Goal: Information Seeking & Learning: Learn about a topic

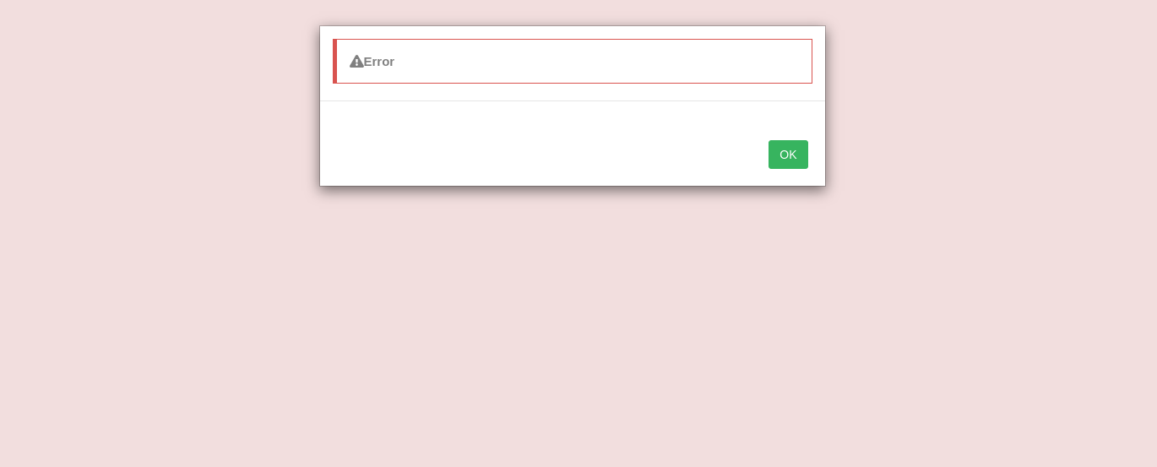
click at [785, 148] on button "OK" at bounding box center [788, 154] width 39 height 29
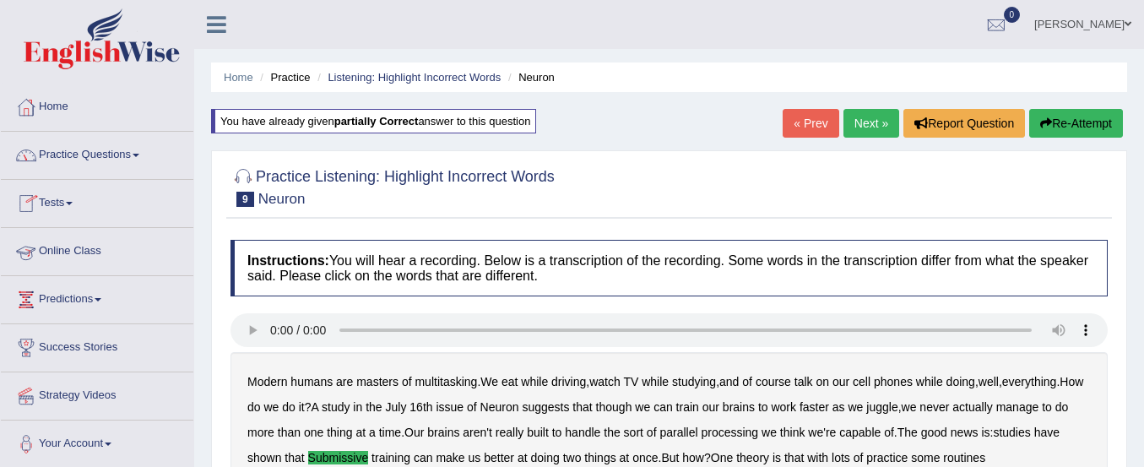
click at [76, 237] on link "Online Class" at bounding box center [97, 249] width 193 height 42
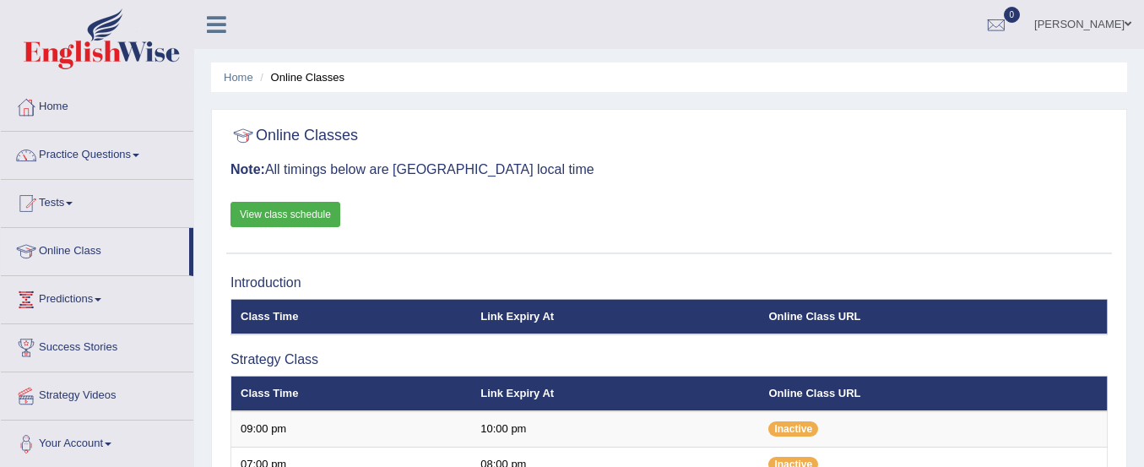
click at [260, 209] on link "View class schedule" at bounding box center [286, 214] width 110 height 25
click at [128, 152] on link "Practice Questions" at bounding box center [97, 153] width 193 height 42
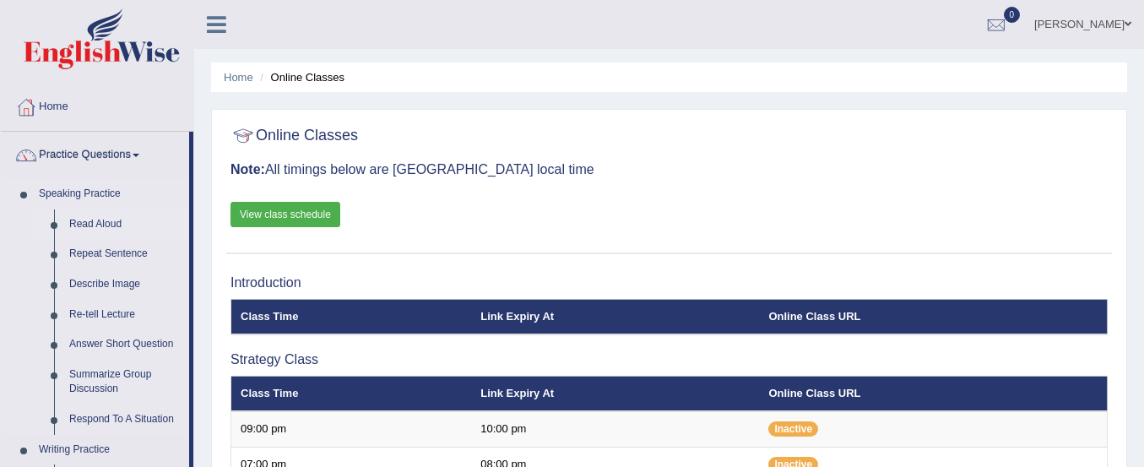
click at [77, 218] on link "Read Aloud" at bounding box center [126, 224] width 128 height 30
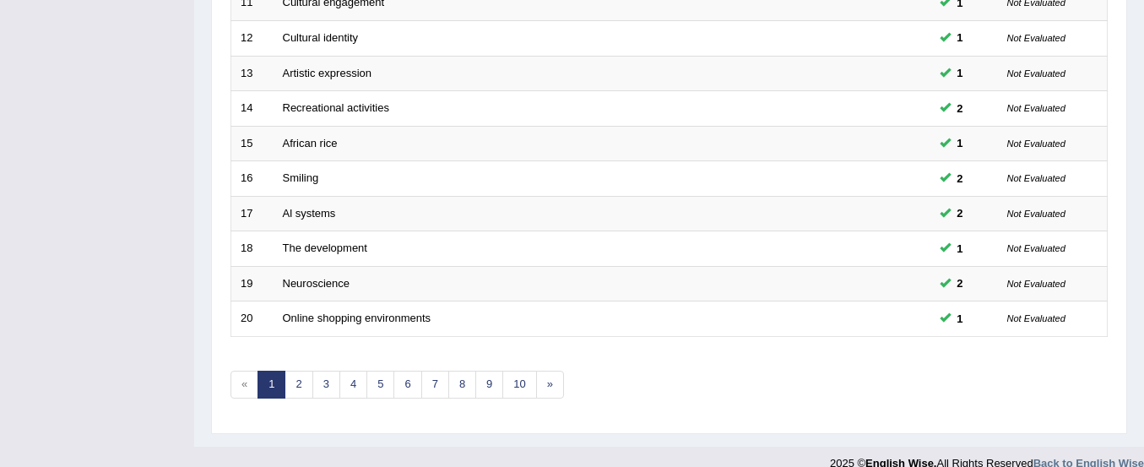
scroll to position [651, 0]
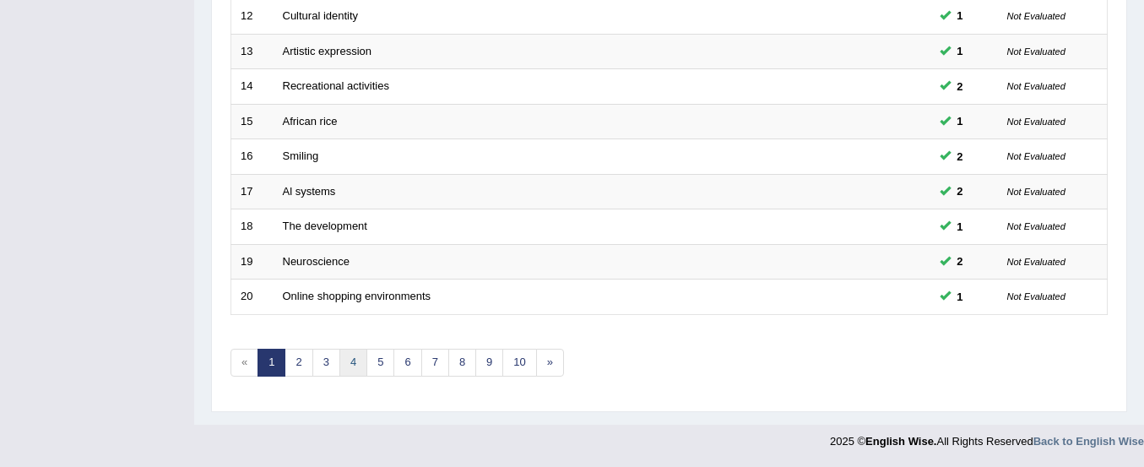
click at [355, 364] on link "4" at bounding box center [354, 363] width 28 height 28
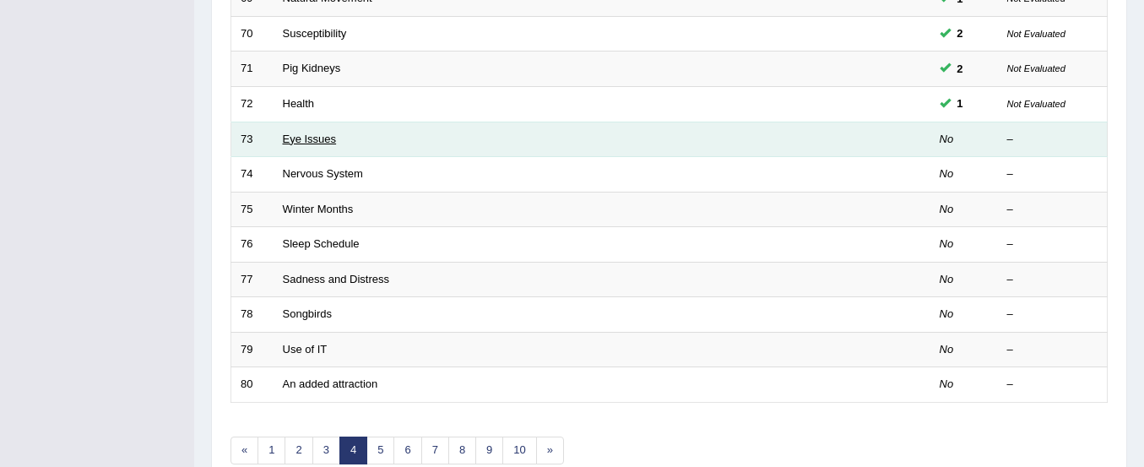
click at [322, 133] on link "Eye Issues" at bounding box center [310, 139] width 54 height 13
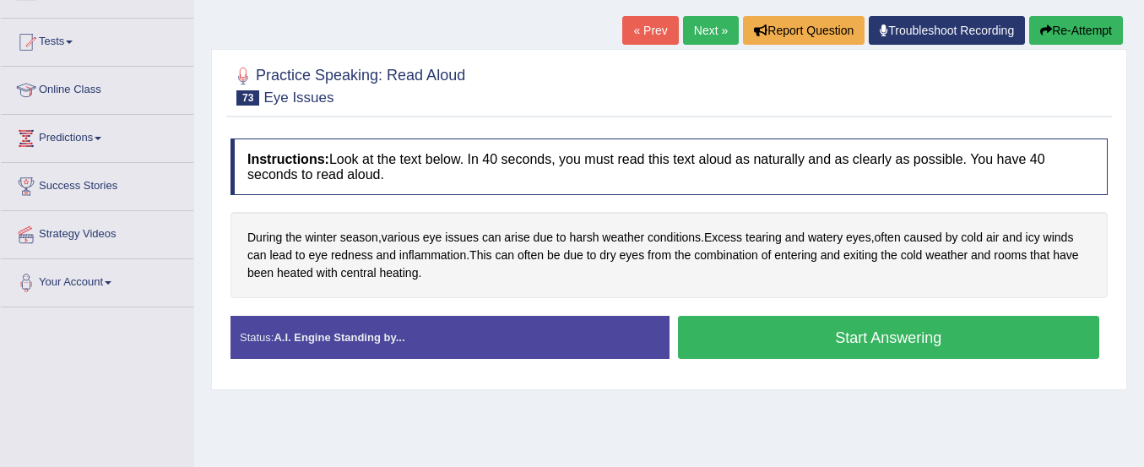
scroll to position [180, 0]
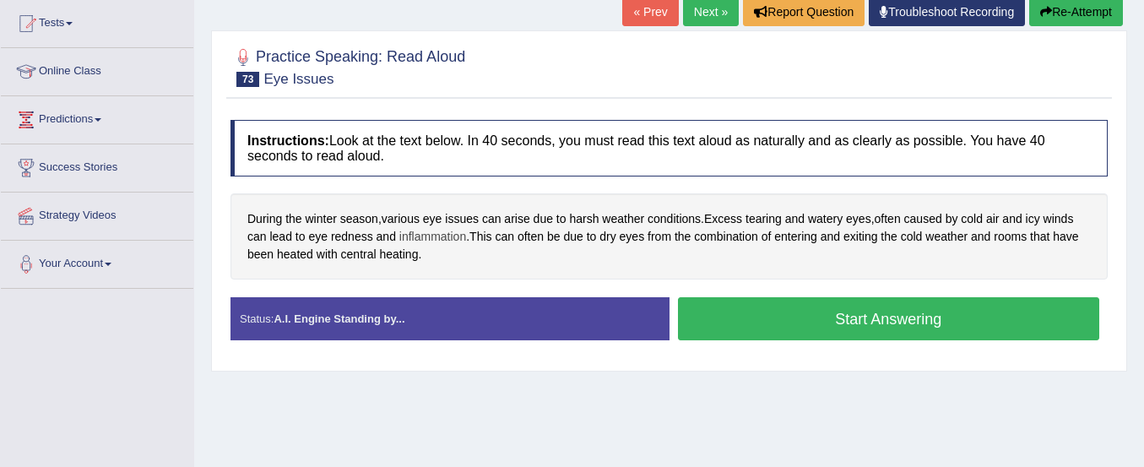
click at [432, 239] on span "inflammation" at bounding box center [433, 237] width 67 height 18
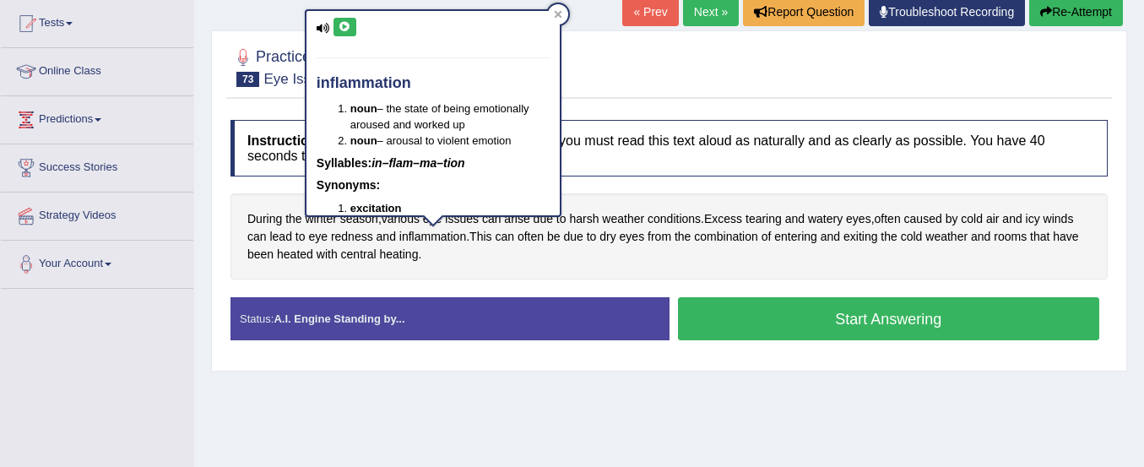
click at [345, 29] on icon at bounding box center [345, 27] width 13 height 10
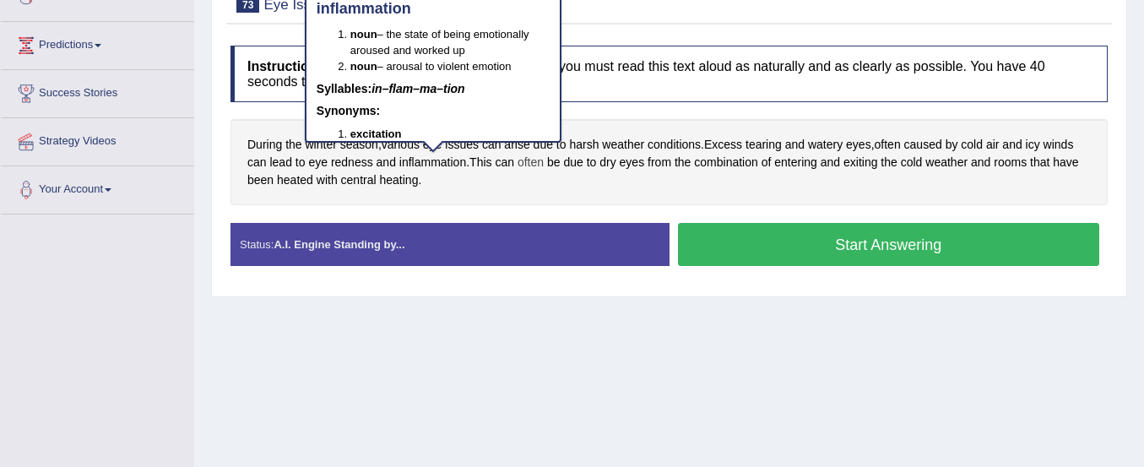
scroll to position [258, 0]
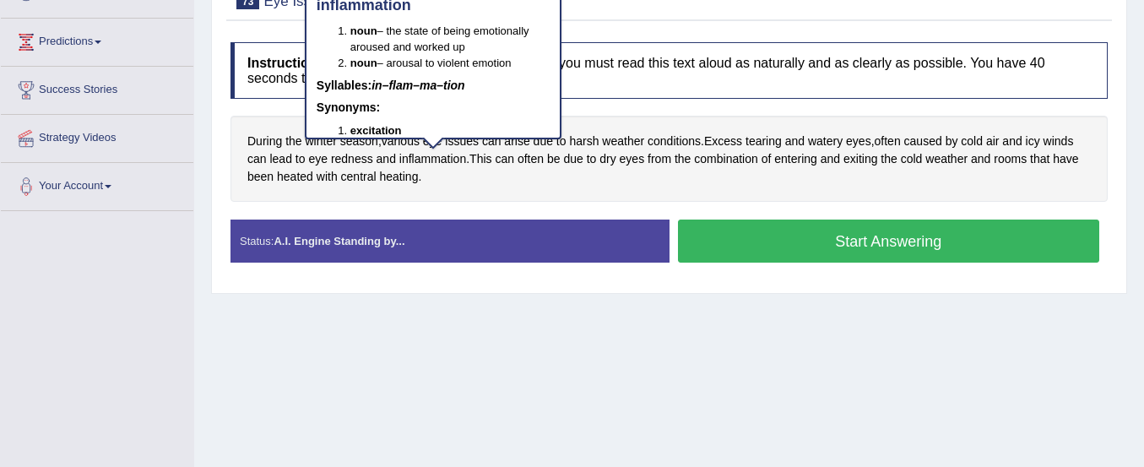
click at [496, 372] on div "Home Practice Speaking: Read Aloud Eye Issues * Remember to use the device Micr…" at bounding box center [669, 164] width 950 height 845
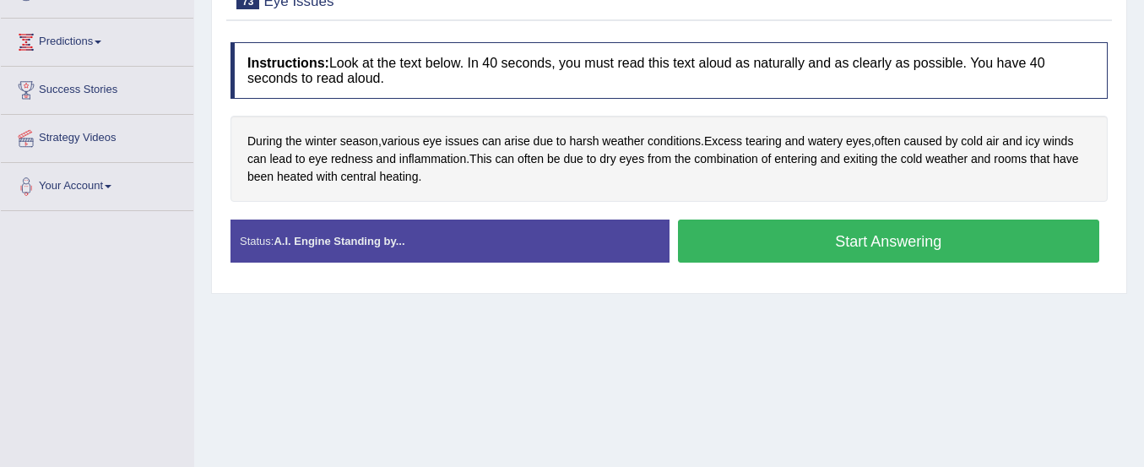
click at [843, 232] on button "Start Answering" at bounding box center [889, 241] width 422 height 43
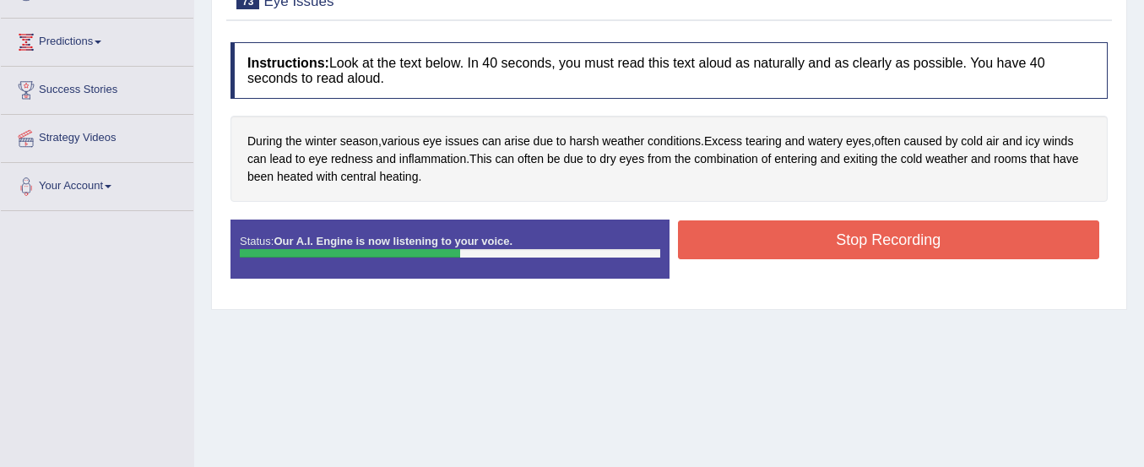
click at [843, 232] on button "Stop Recording" at bounding box center [889, 239] width 422 height 39
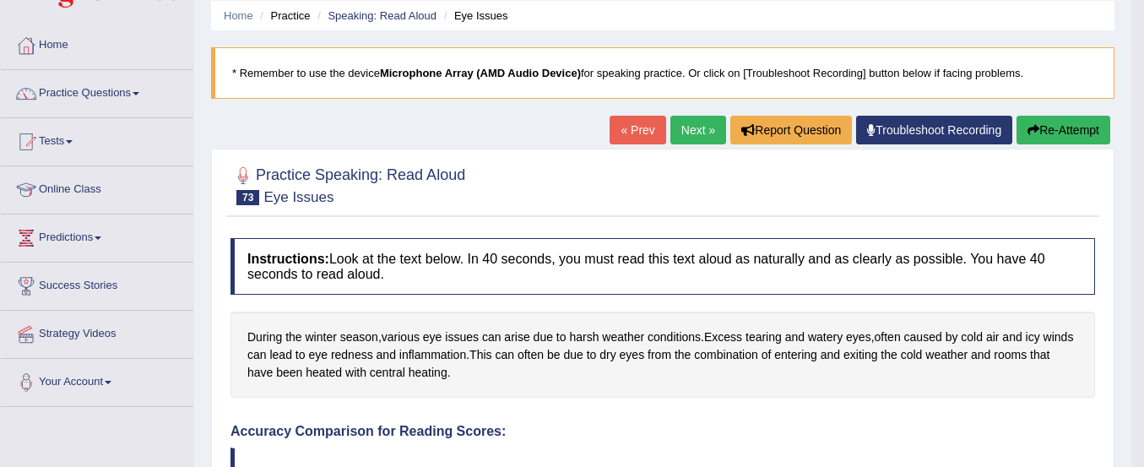
scroll to position [61, 0]
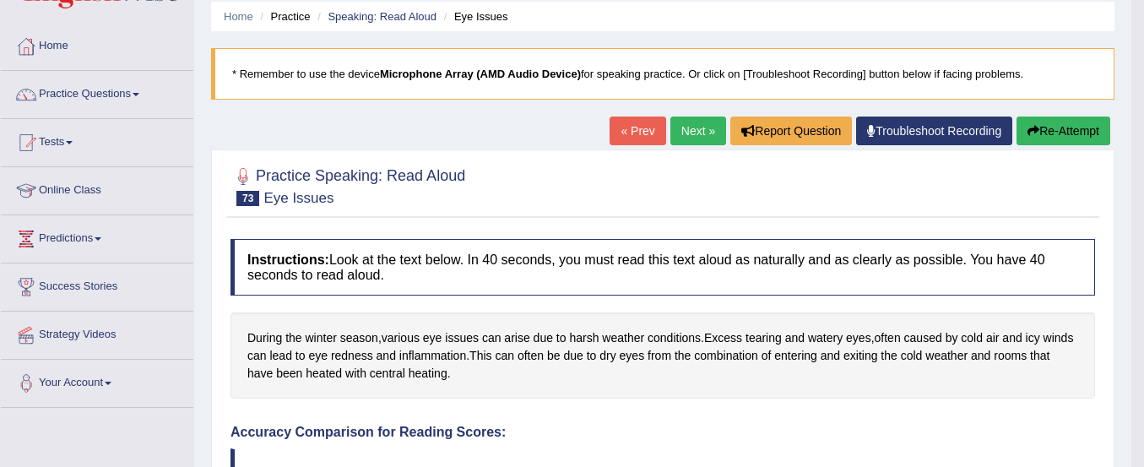
click at [1084, 119] on button "Re-Attempt" at bounding box center [1064, 131] width 94 height 29
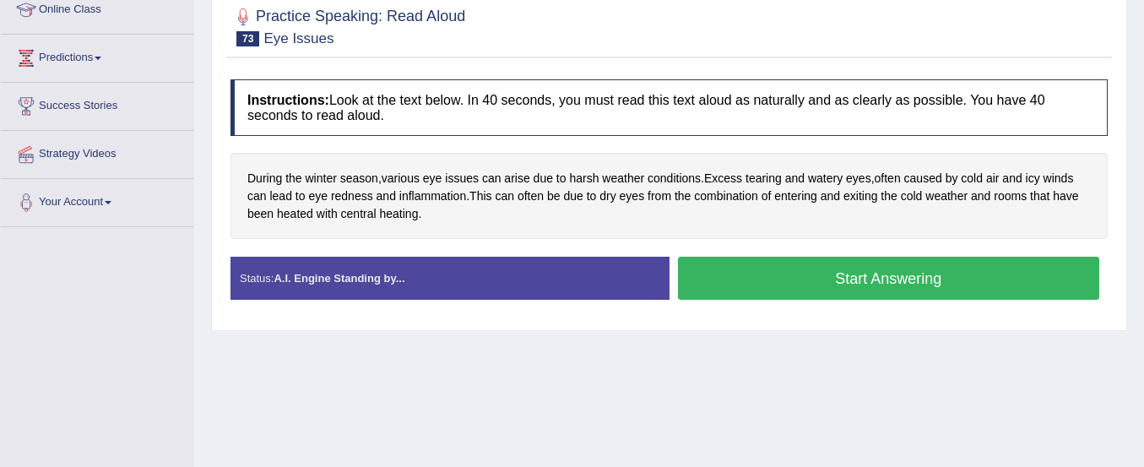
scroll to position [242, 0]
click at [881, 269] on button "Start Answering" at bounding box center [889, 278] width 422 height 43
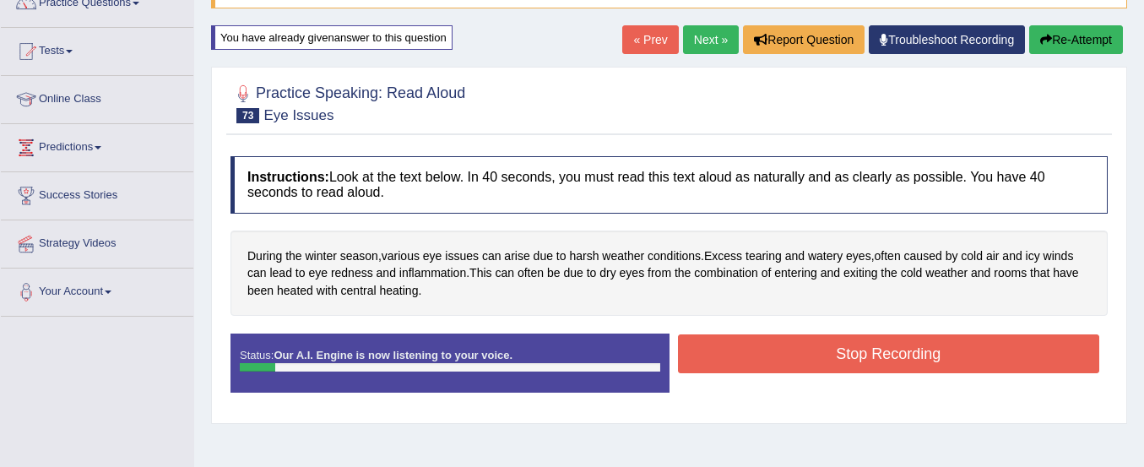
scroll to position [147, 0]
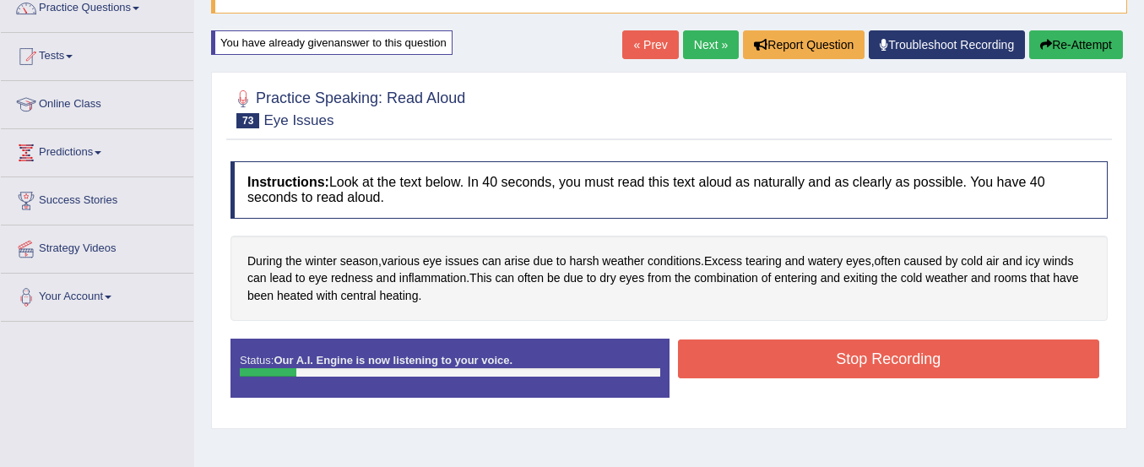
click at [1099, 41] on button "Re-Attempt" at bounding box center [1077, 44] width 94 height 29
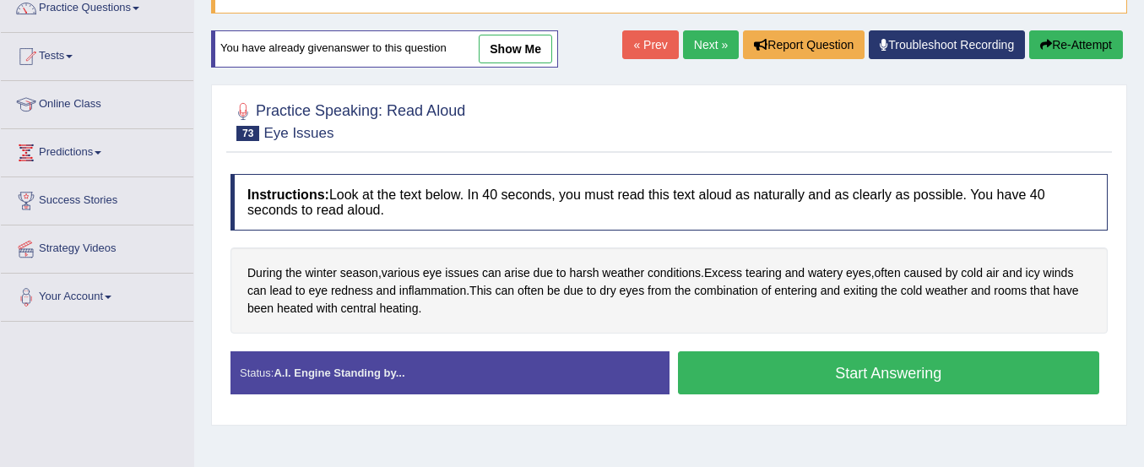
click at [936, 383] on button "Start Answering" at bounding box center [889, 372] width 422 height 43
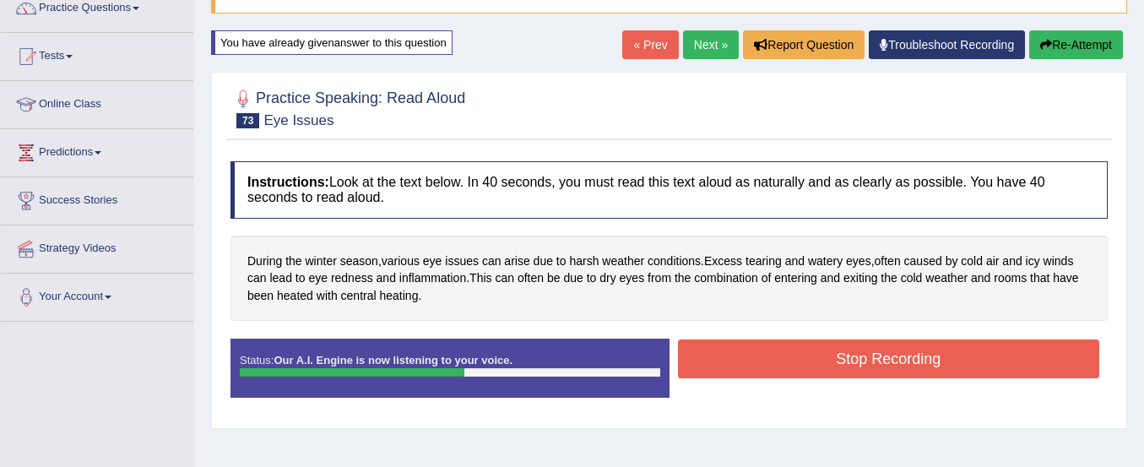
click at [935, 366] on button "Stop Recording" at bounding box center [889, 359] width 422 height 39
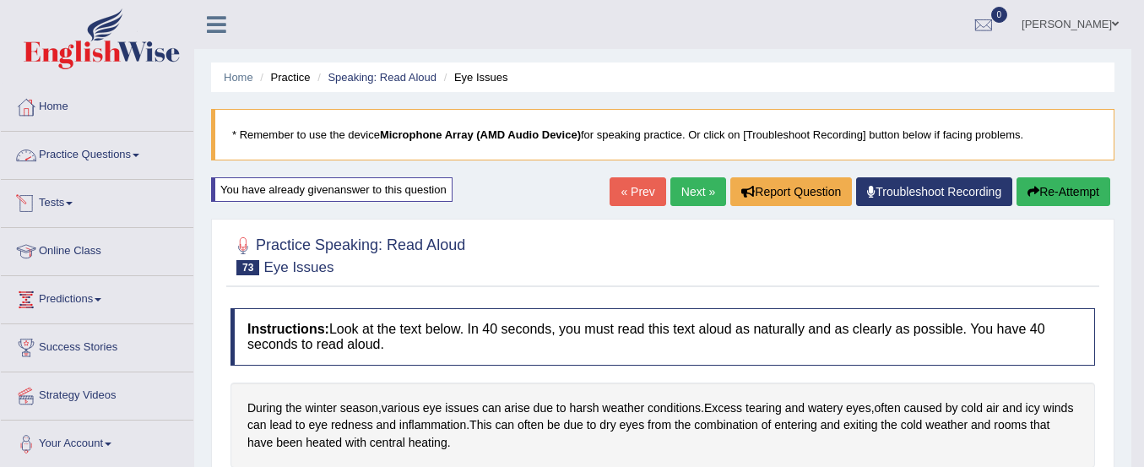
click at [119, 156] on link "Practice Questions" at bounding box center [97, 153] width 193 height 42
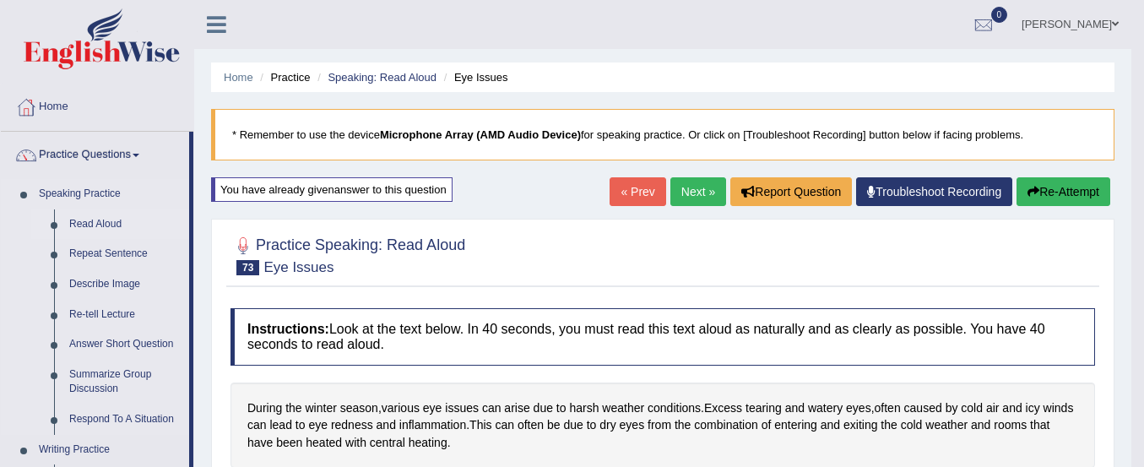
click at [105, 218] on link "Read Aloud" at bounding box center [126, 224] width 128 height 30
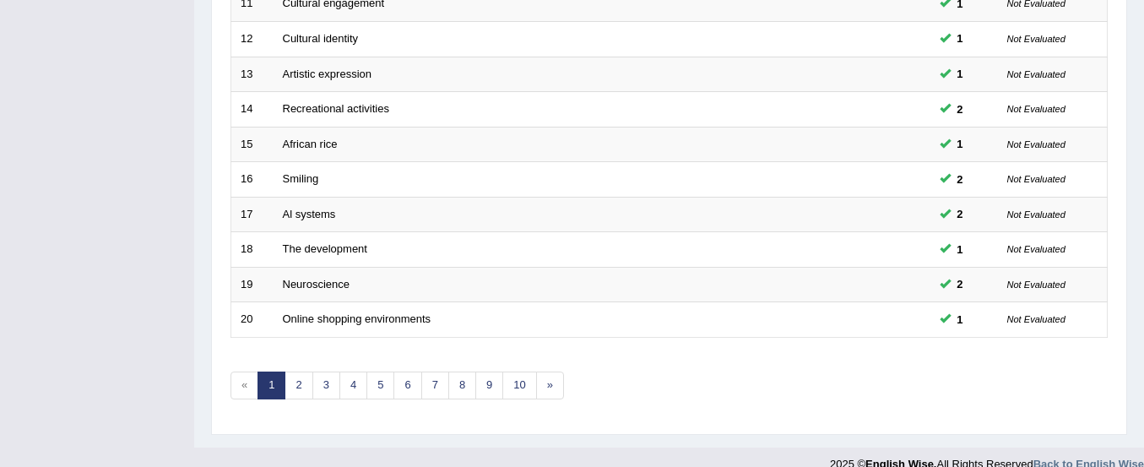
scroll to position [651, 0]
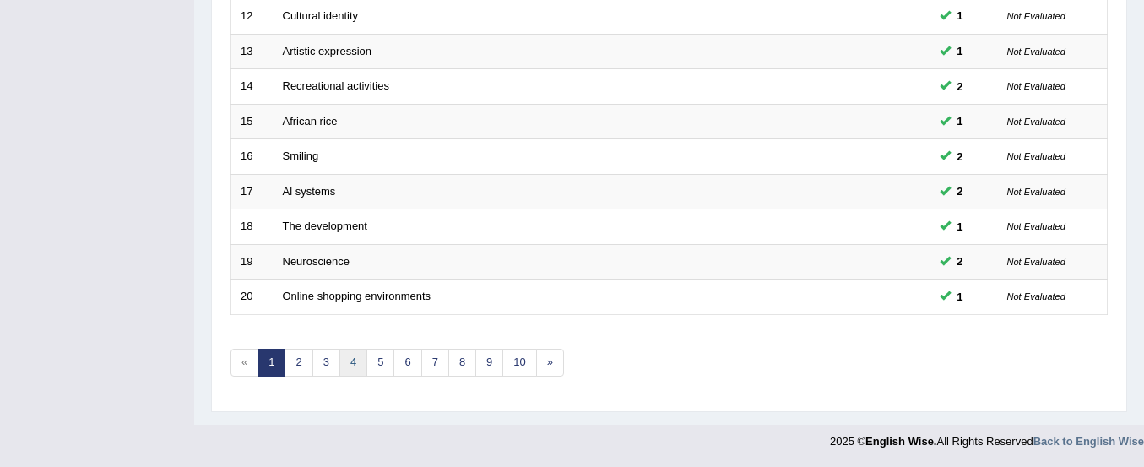
click at [355, 356] on link "4" at bounding box center [354, 363] width 28 height 28
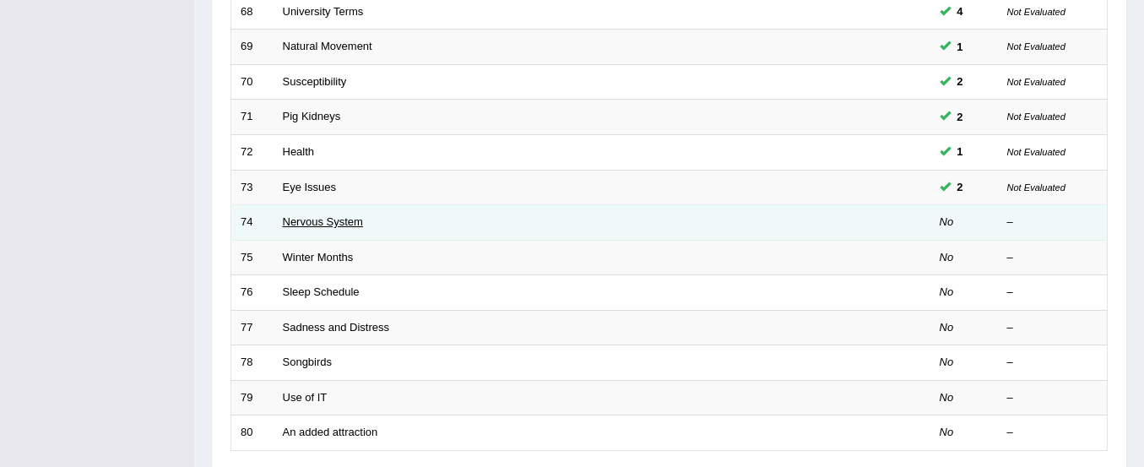
click at [340, 226] on link "Nervous System" at bounding box center [323, 221] width 80 height 13
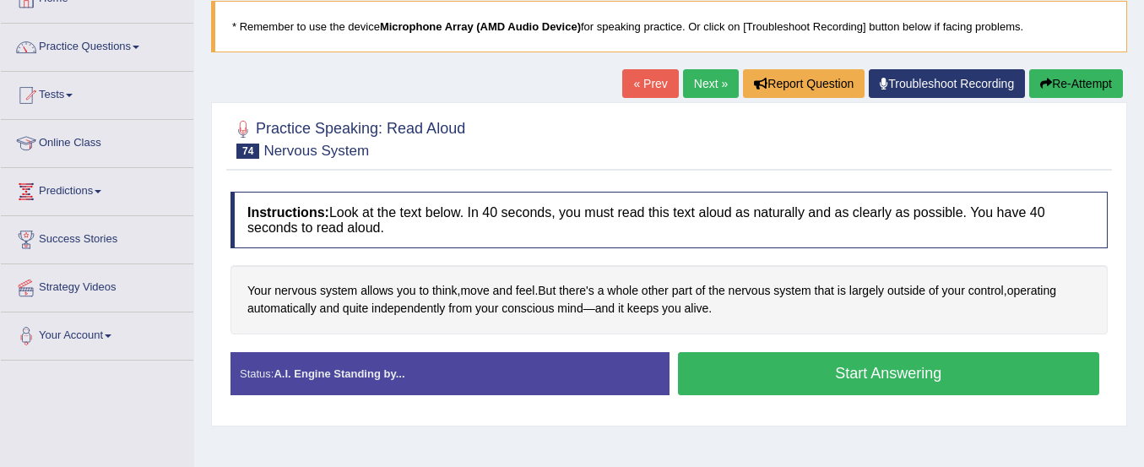
click at [786, 370] on button "Start Answering" at bounding box center [889, 373] width 422 height 43
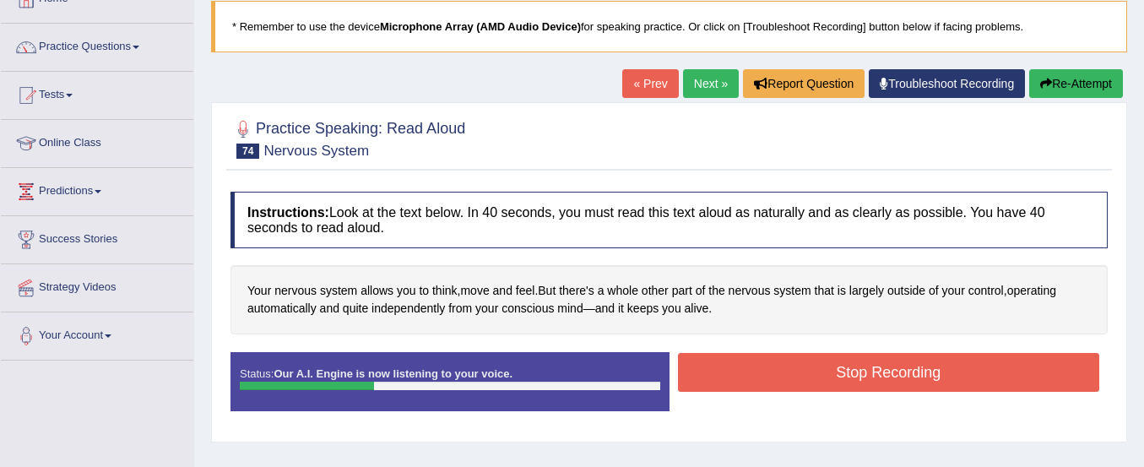
click at [786, 370] on button "Stop Recording" at bounding box center [889, 372] width 422 height 39
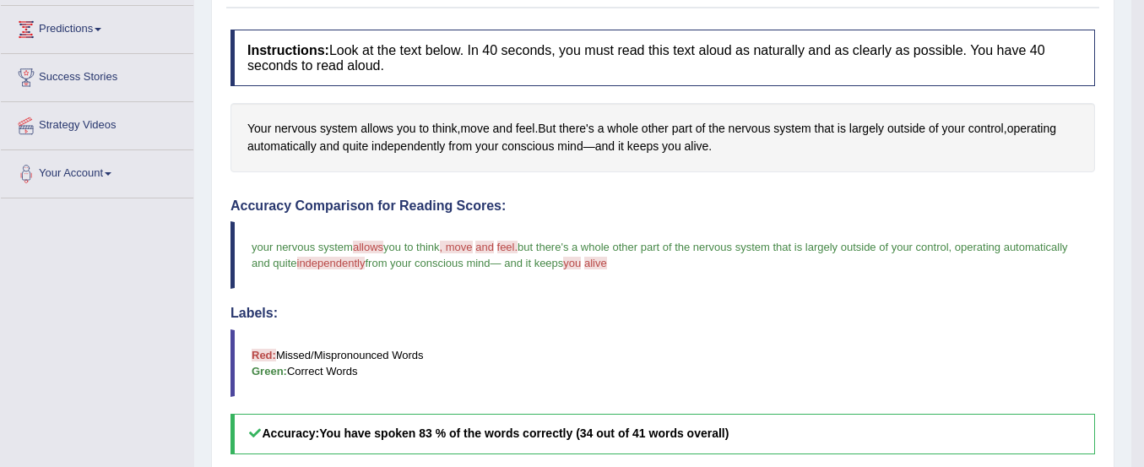
scroll to position [273, 0]
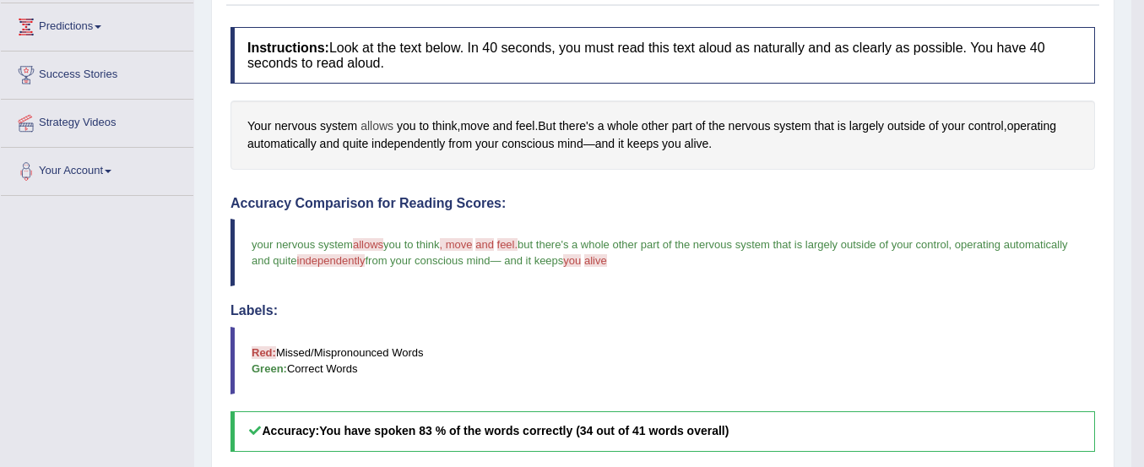
click at [379, 126] on span "allows" at bounding box center [377, 126] width 33 height 18
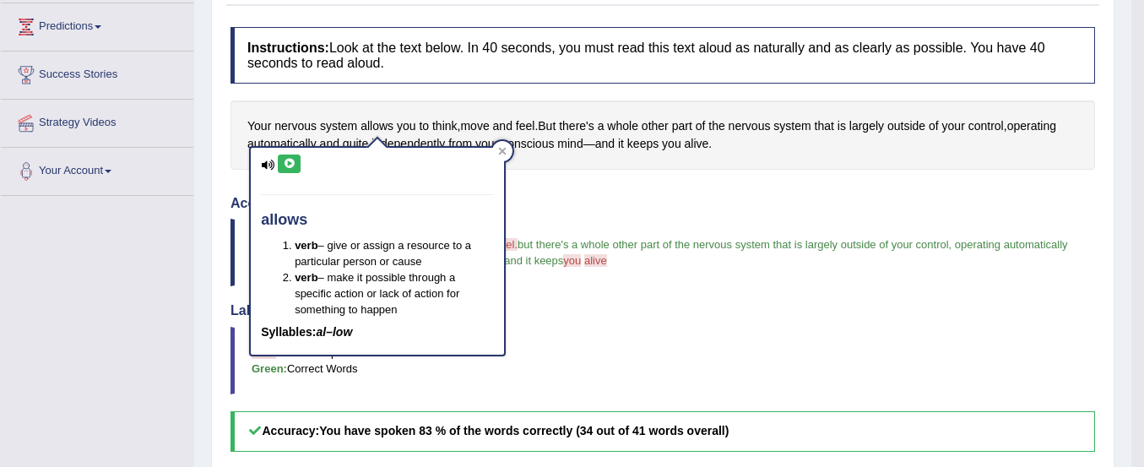
click at [291, 166] on icon at bounding box center [289, 164] width 13 height 10
click at [586, 190] on div "Instructions: Look at the text below. In 40 seconds, you must read this text al…" at bounding box center [662, 401] width 873 height 764
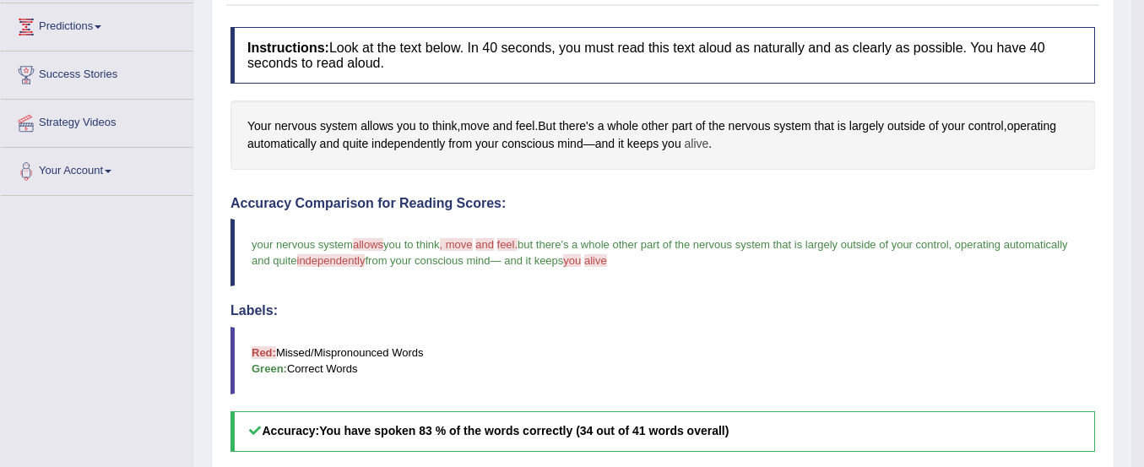
click at [704, 141] on span "alive" at bounding box center [697, 144] width 24 height 18
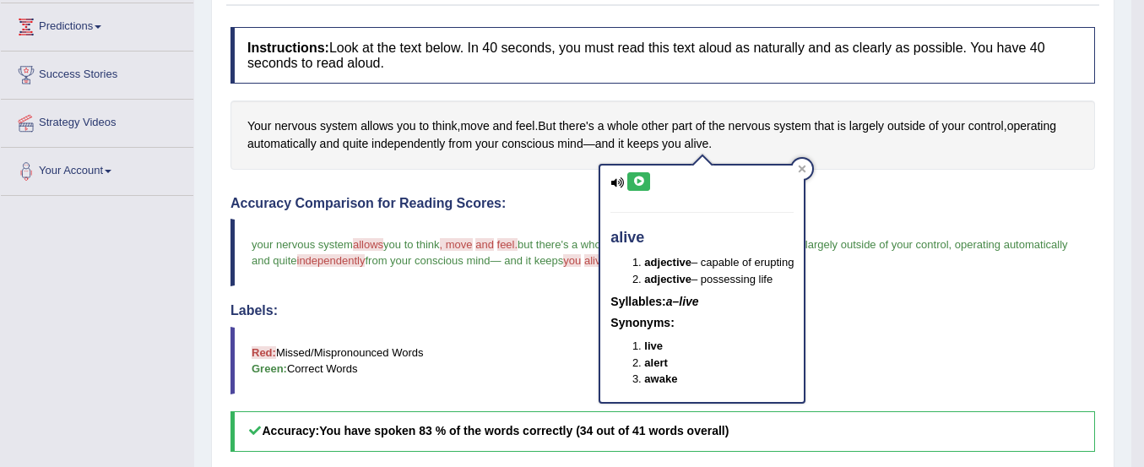
click at [641, 185] on icon at bounding box center [639, 182] width 13 height 10
click at [544, 290] on div "Accuracy Comparison for Reading Scores: your nervous system allows allow you to…" at bounding box center [663, 324] width 865 height 256
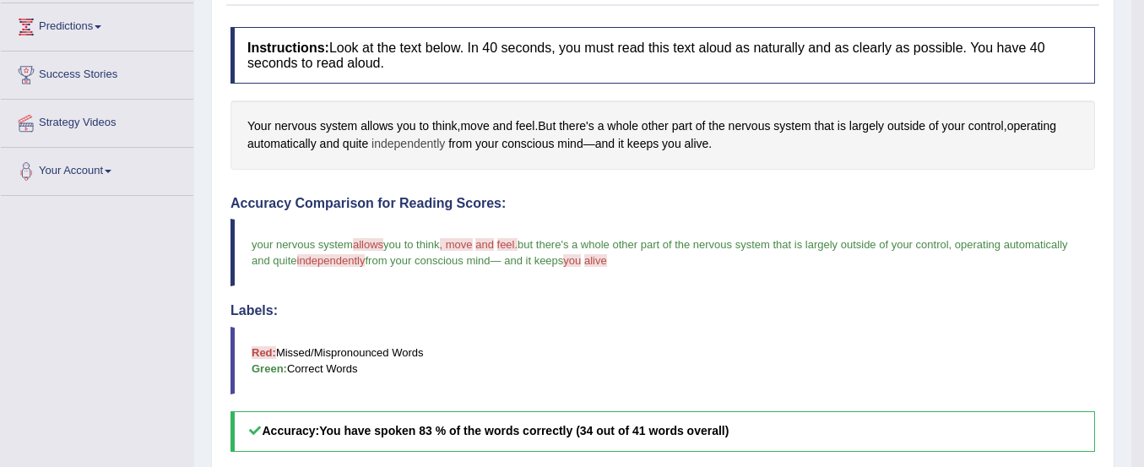
click at [416, 140] on span "independently" at bounding box center [408, 144] width 73 height 18
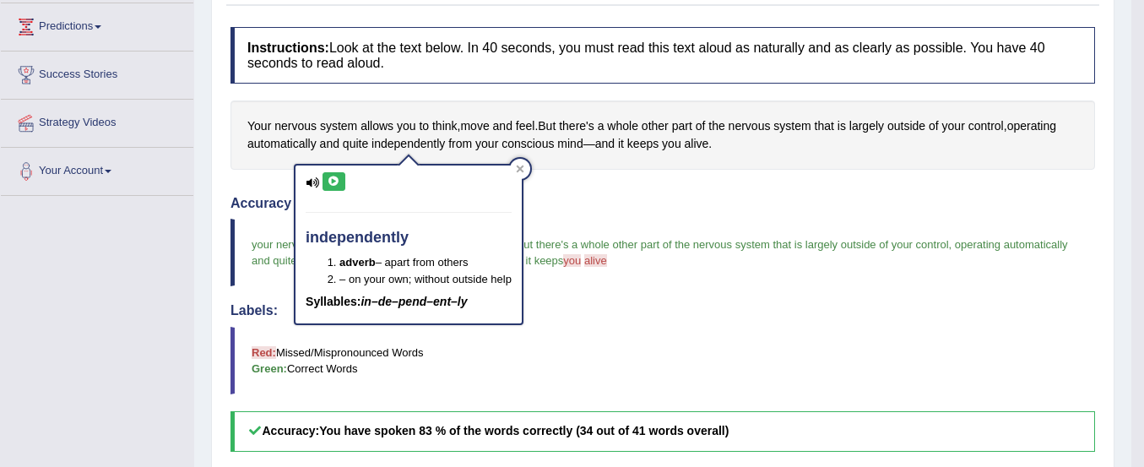
click at [332, 178] on icon at bounding box center [334, 182] width 13 height 10
click at [617, 325] on div "Labels: Red: Missed/Mispronounced Words Green: Correct Words" at bounding box center [663, 348] width 865 height 91
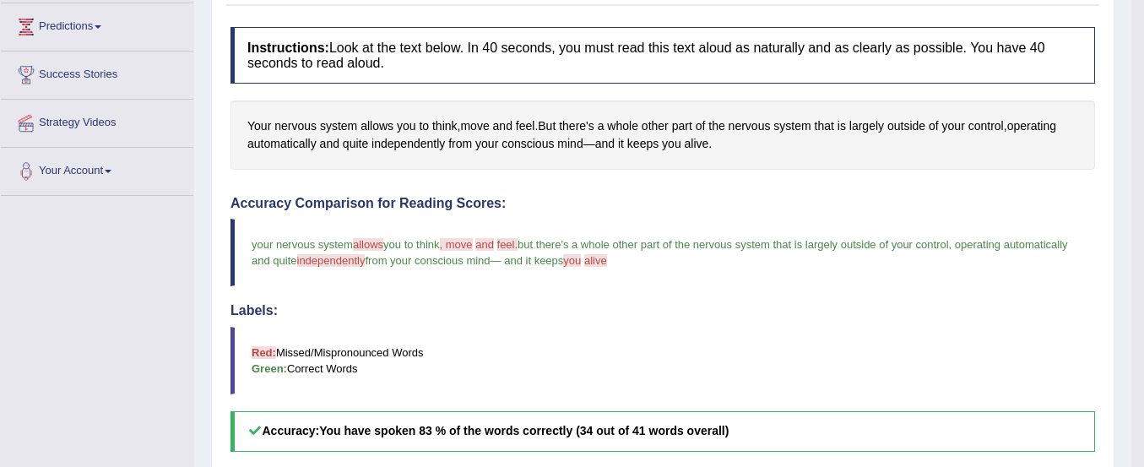
click at [468, 250] on span ", move" at bounding box center [456, 244] width 33 height 13
click at [484, 128] on span "move" at bounding box center [474, 126] width 29 height 18
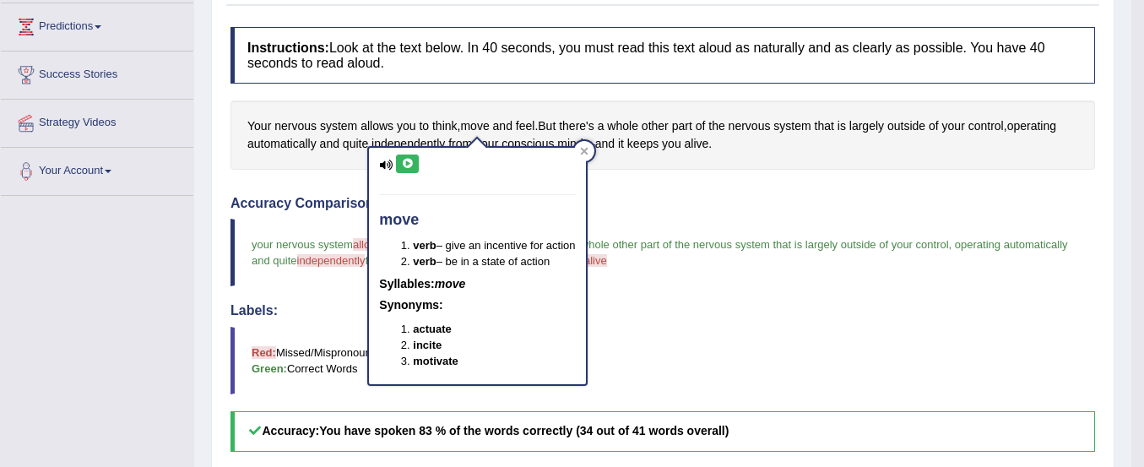
click at [403, 159] on icon at bounding box center [407, 164] width 13 height 10
click at [469, 82] on h4 "Instructions: Look at the text below. In 40 seconds, you must read this text al…" at bounding box center [663, 55] width 865 height 57
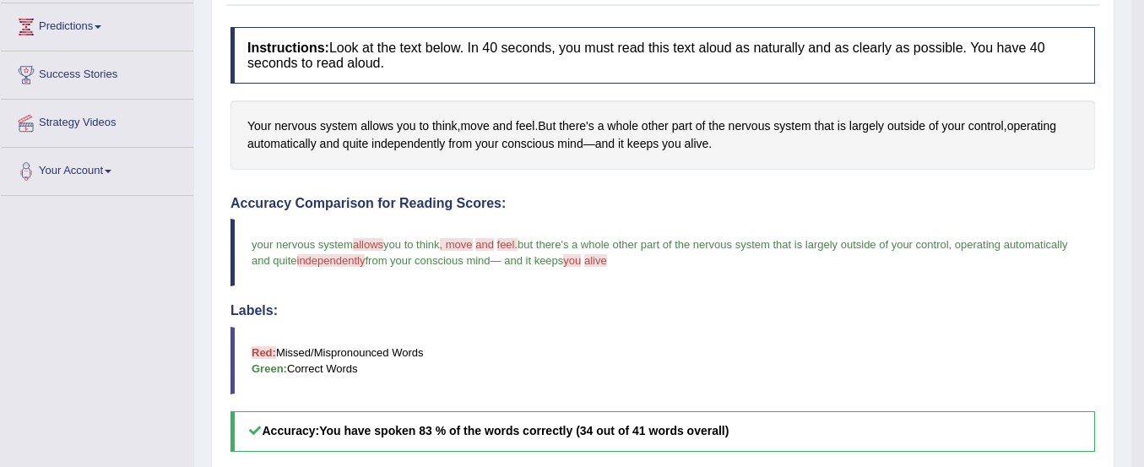
click at [513, 247] on span "feel." at bounding box center [507, 244] width 21 height 13
click at [522, 127] on span "feel" at bounding box center [525, 126] width 19 height 18
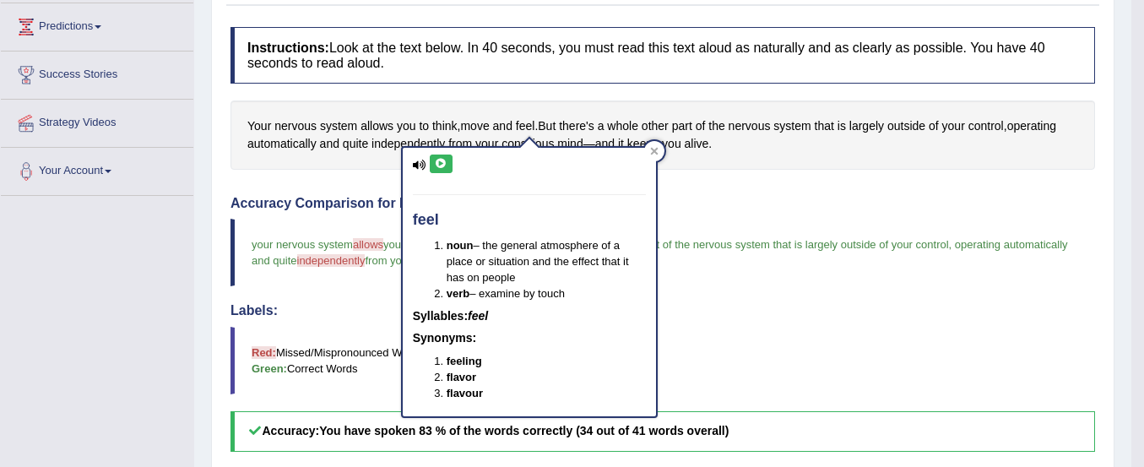
click at [443, 168] on icon at bounding box center [441, 164] width 13 height 10
click at [354, 301] on div "Accuracy Comparison for Reading Scores: your nervous system allows allow you to…" at bounding box center [663, 324] width 865 height 256
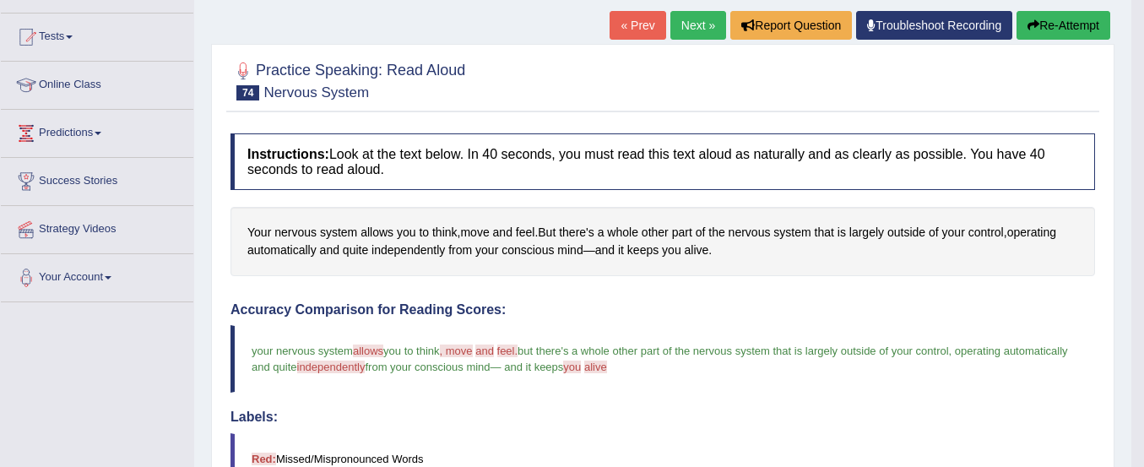
scroll to position [117, 0]
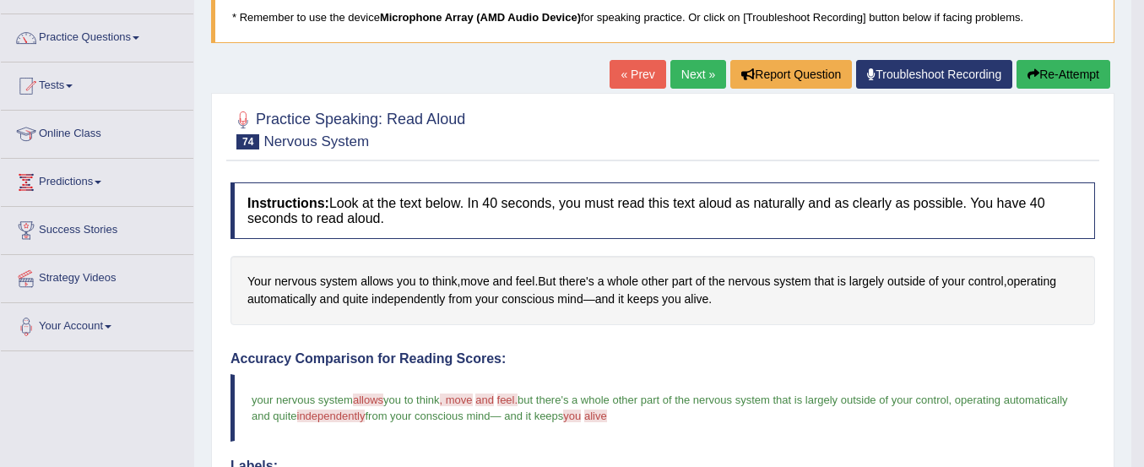
click at [1059, 79] on button "Re-Attempt" at bounding box center [1064, 74] width 94 height 29
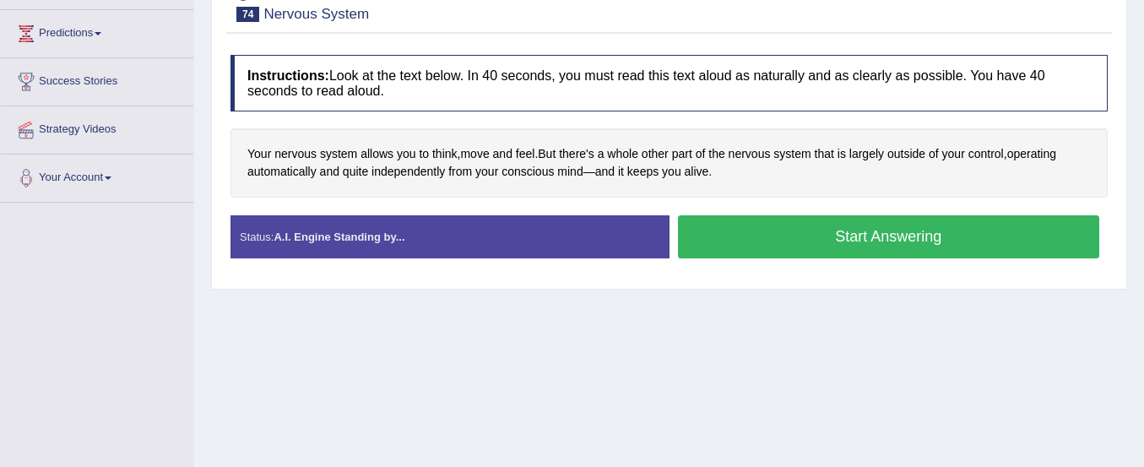
scroll to position [266, 0]
click at [997, 229] on button "Start Answering" at bounding box center [889, 236] width 422 height 43
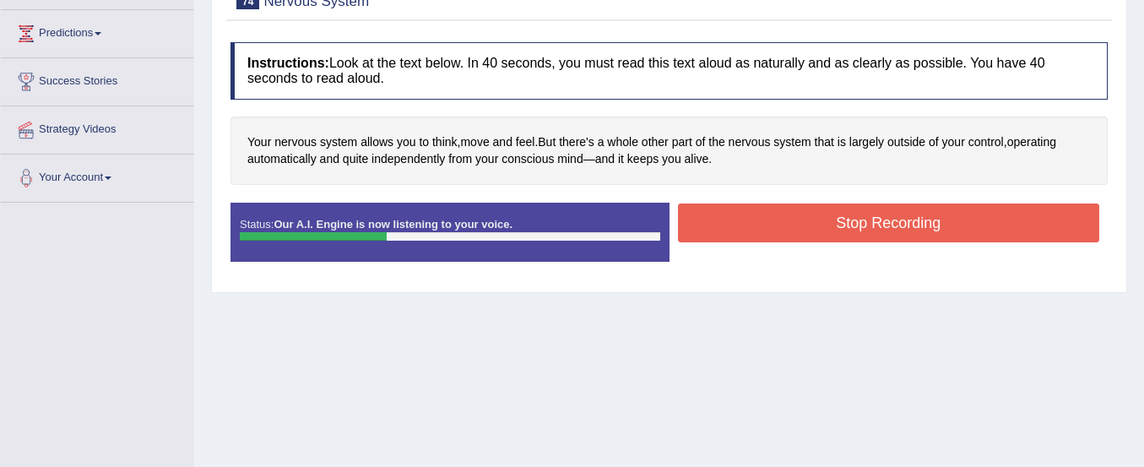
click at [997, 229] on button "Stop Recording" at bounding box center [889, 223] width 422 height 39
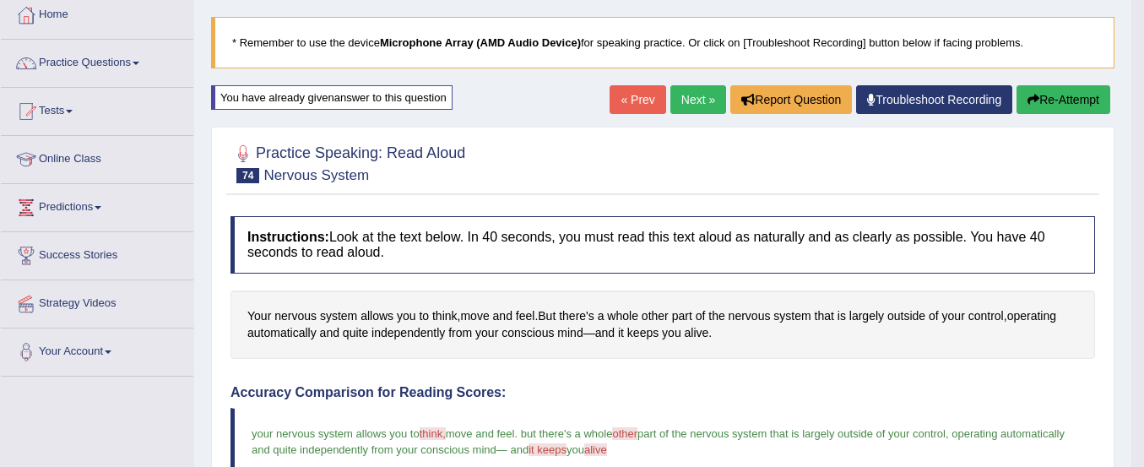
scroll to position [91, 0]
click at [111, 67] on link "Practice Questions" at bounding box center [97, 62] width 193 height 42
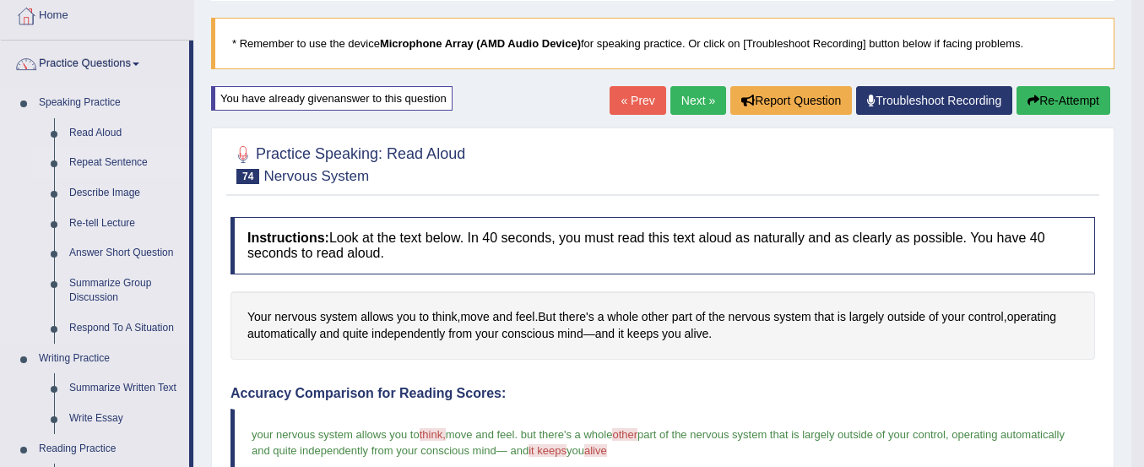
click at [123, 155] on link "Repeat Sentence" at bounding box center [126, 163] width 128 height 30
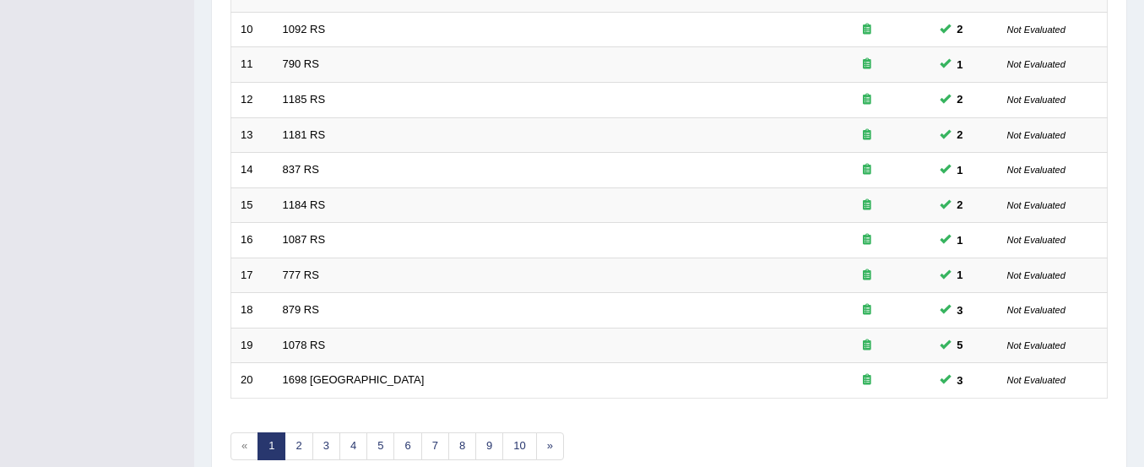
scroll to position [651, 0]
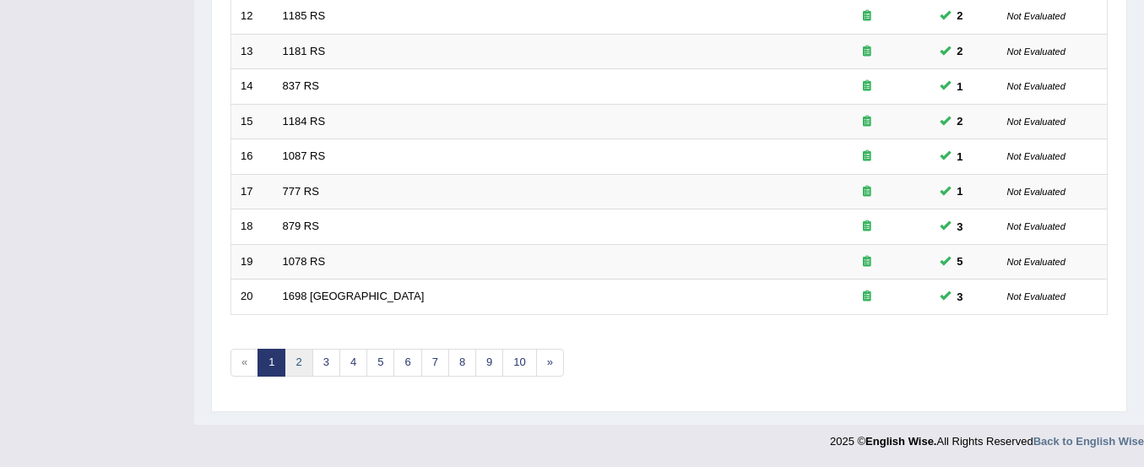
click at [303, 373] on link "2" at bounding box center [299, 363] width 28 height 28
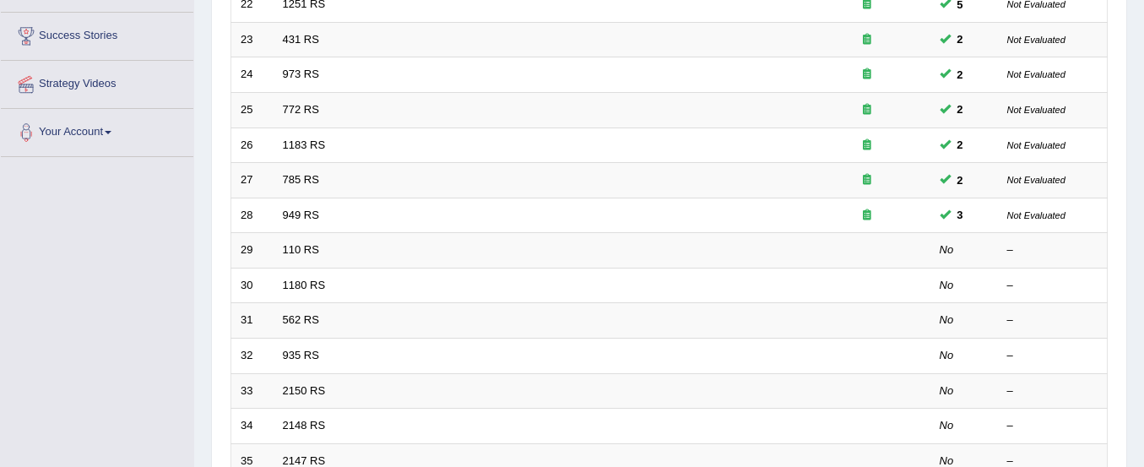
scroll to position [313, 0]
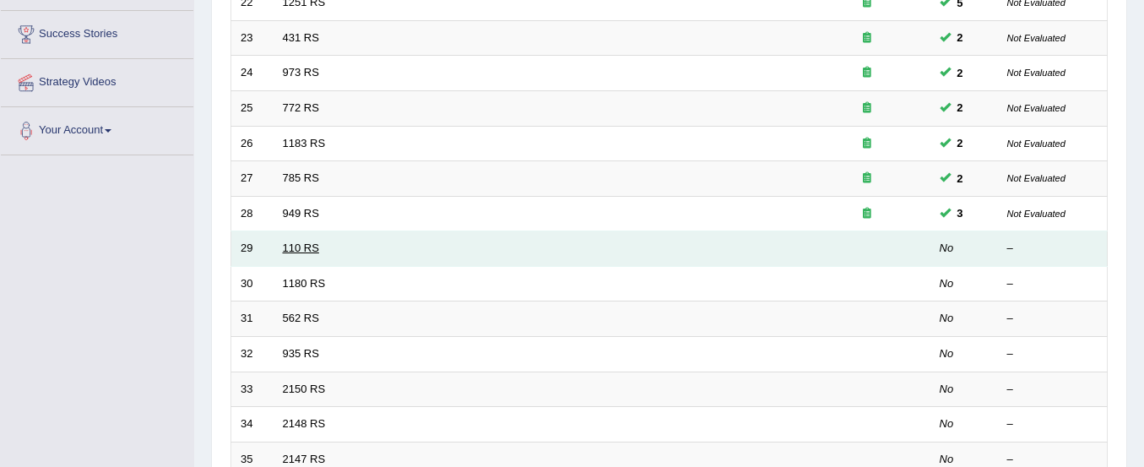
click at [310, 247] on link "110 RS" at bounding box center [301, 248] width 36 height 13
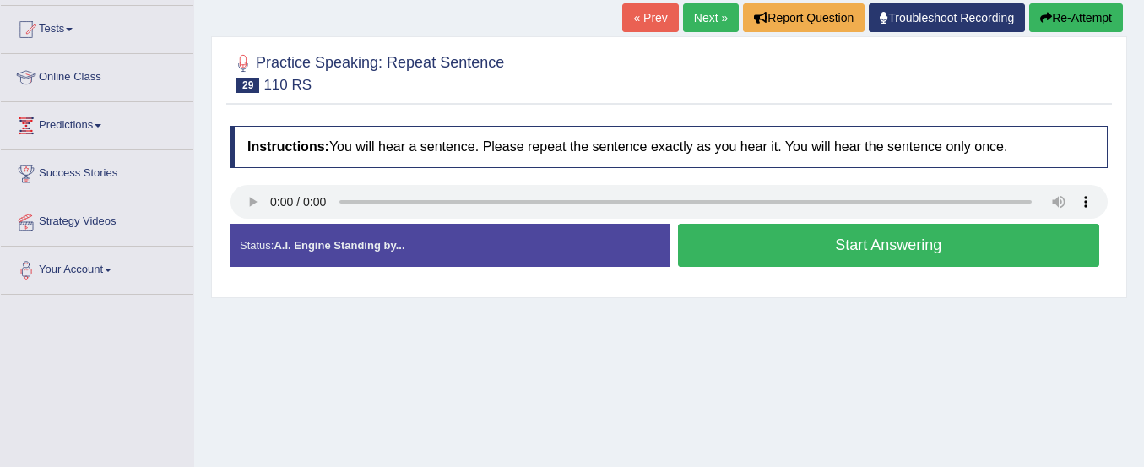
click at [717, 262] on button "Start Answering" at bounding box center [889, 245] width 422 height 43
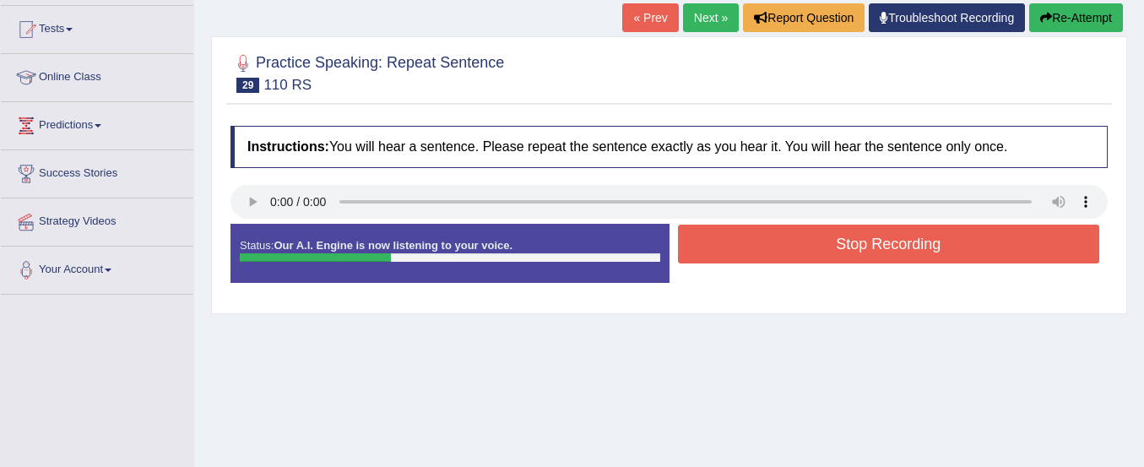
click at [717, 262] on button "Stop Recording" at bounding box center [889, 244] width 422 height 39
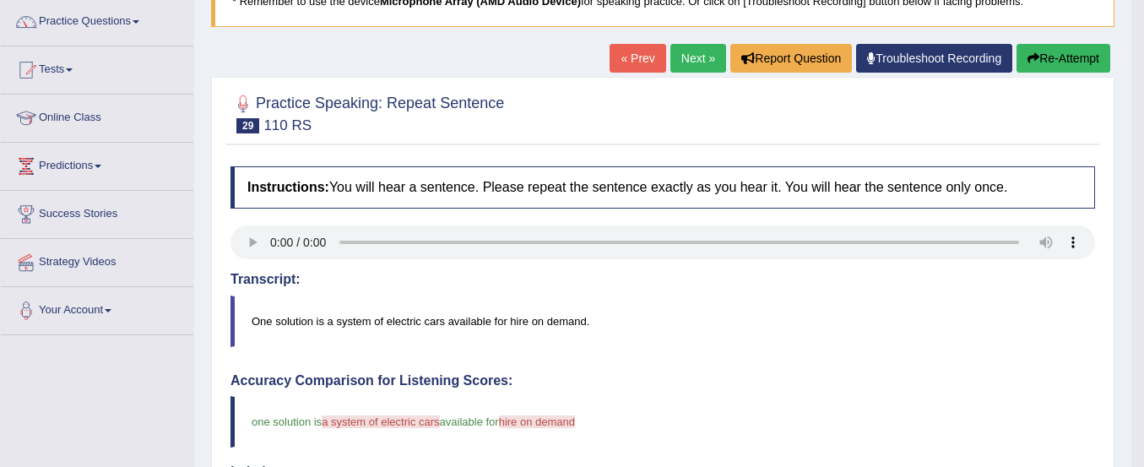
scroll to position [133, 0]
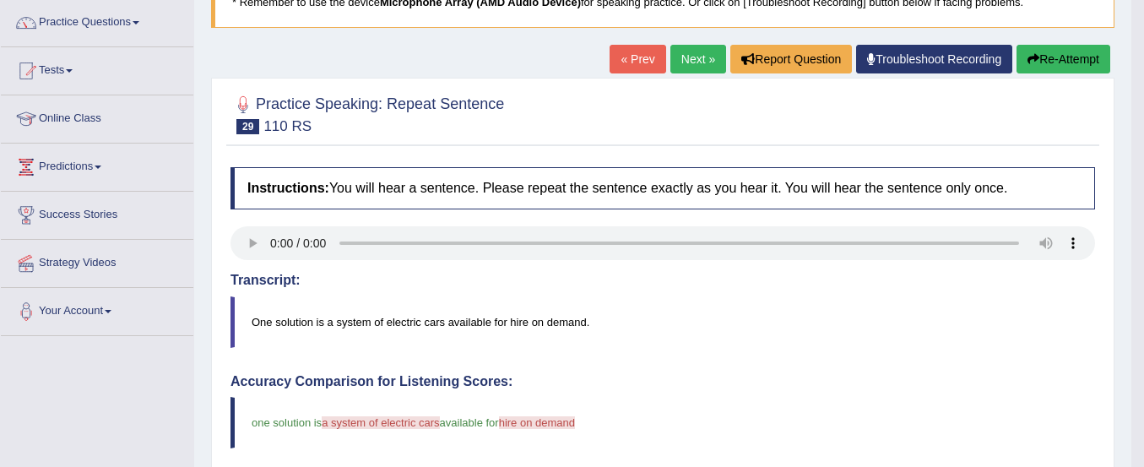
click at [1057, 52] on button "Re-Attempt" at bounding box center [1064, 59] width 94 height 29
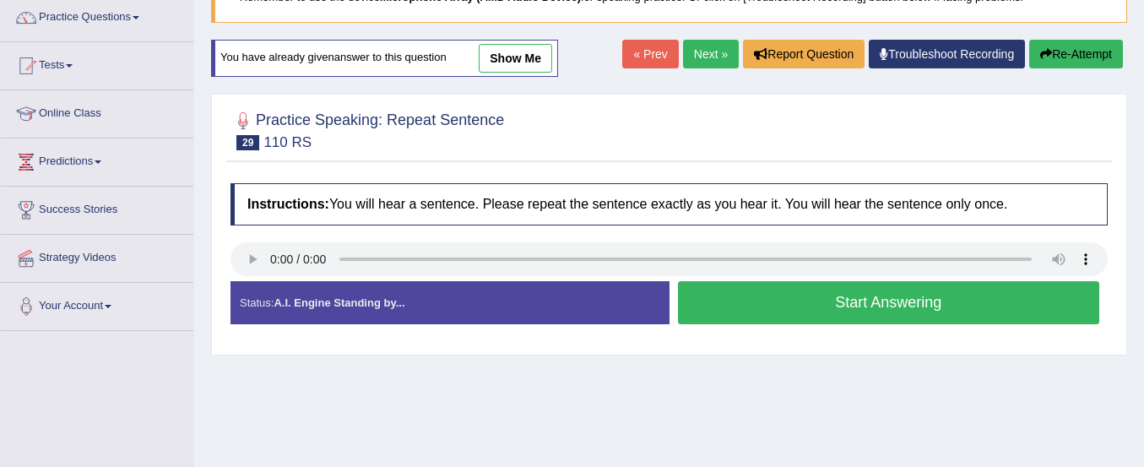
click at [865, 301] on button "Start Answering" at bounding box center [889, 302] width 422 height 43
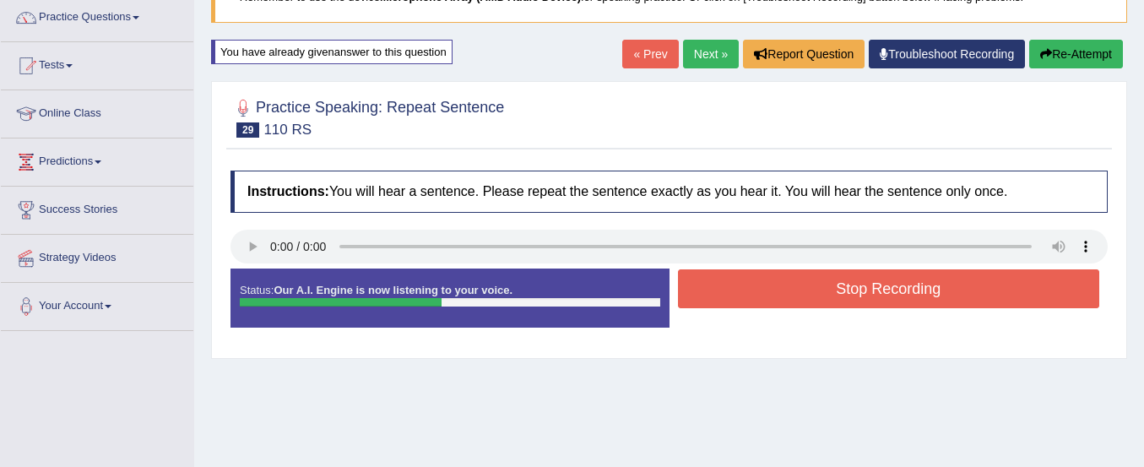
click at [865, 301] on button "Stop Recording" at bounding box center [889, 288] width 422 height 39
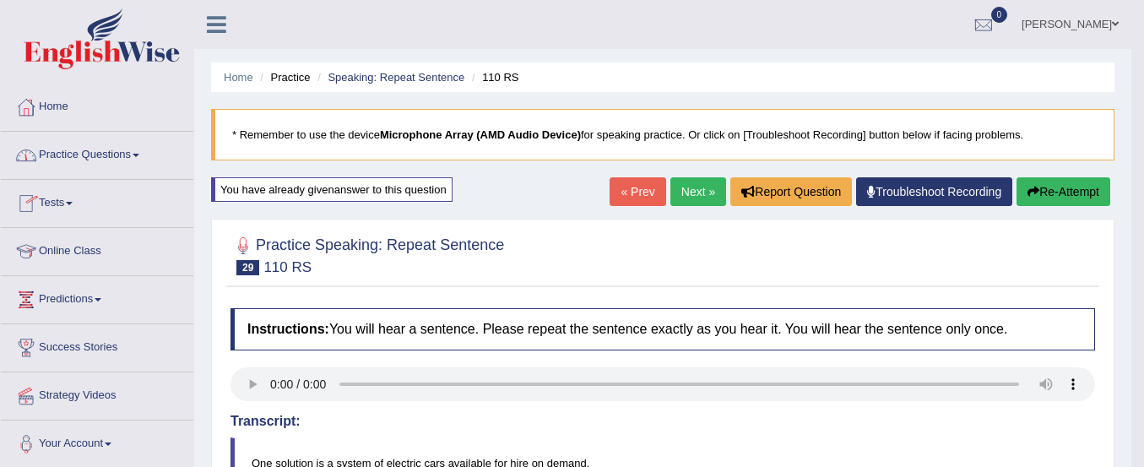
click at [111, 155] on link "Practice Questions" at bounding box center [97, 153] width 193 height 42
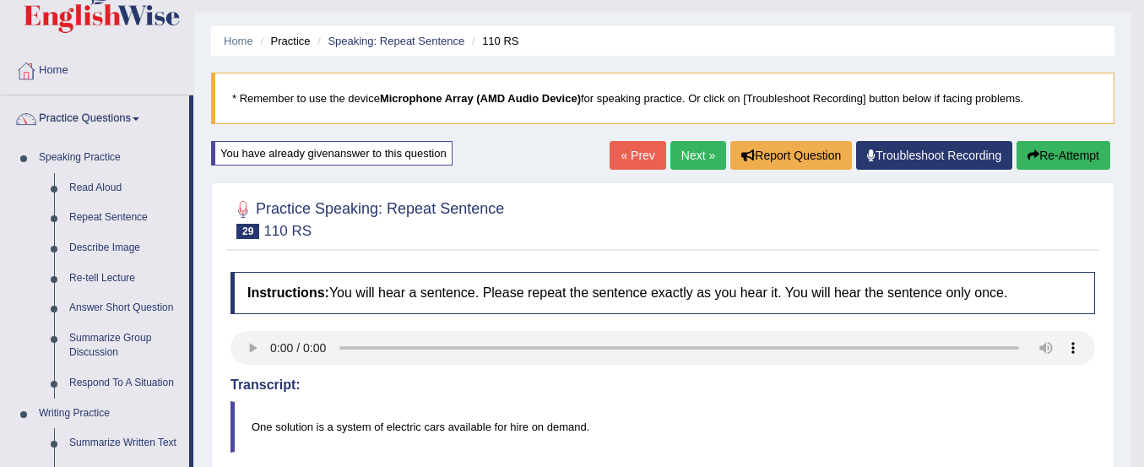
scroll to position [35, 0]
click at [88, 219] on link "Repeat Sentence" at bounding box center [126, 219] width 128 height 30
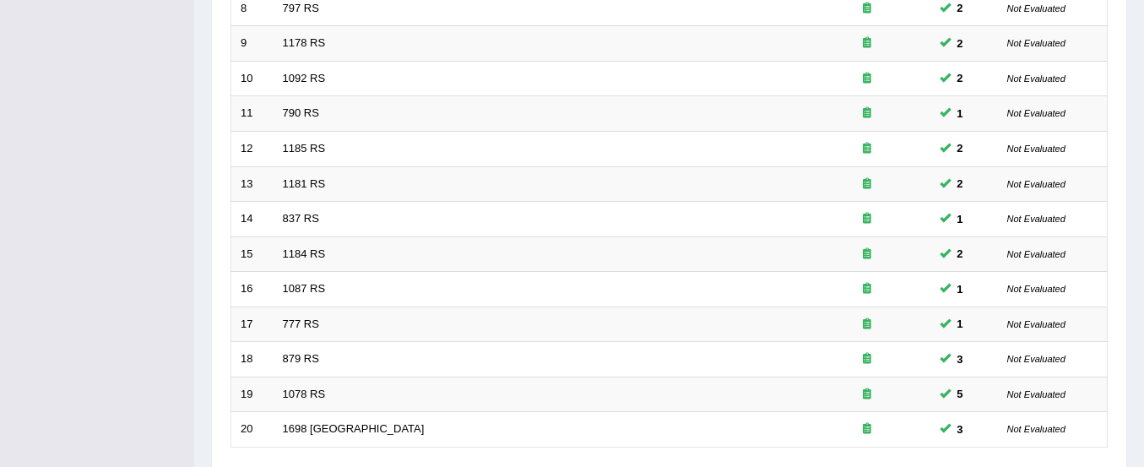
scroll to position [651, 0]
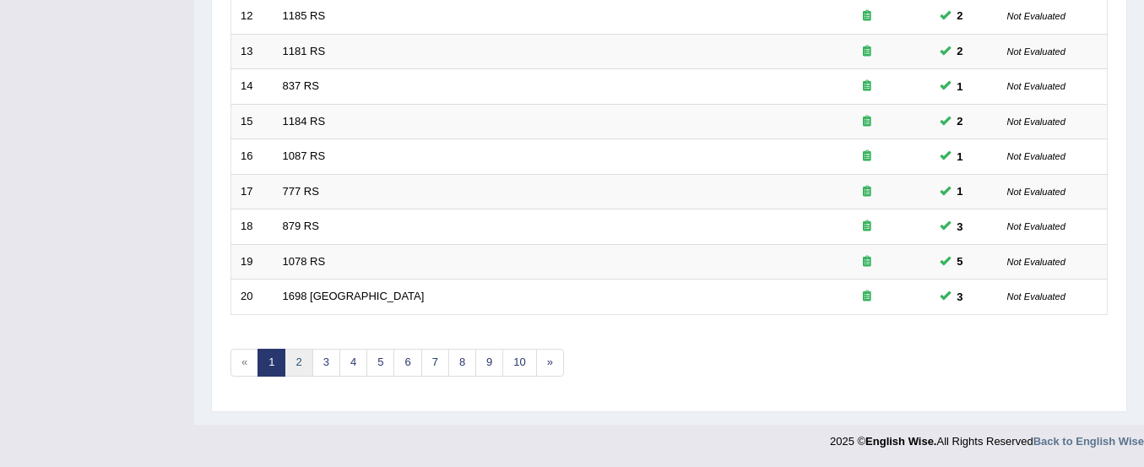
click at [298, 369] on link "2" at bounding box center [299, 363] width 28 height 28
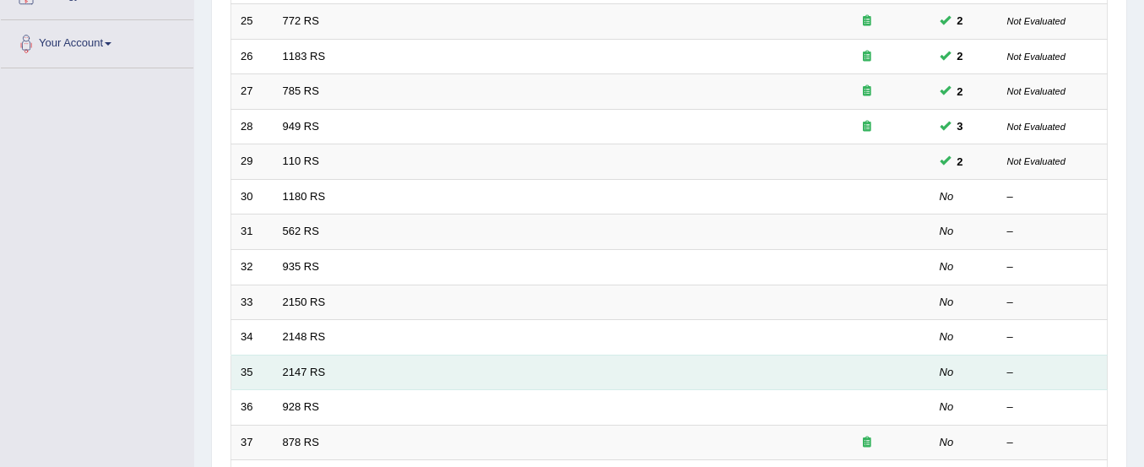
scroll to position [400, 0]
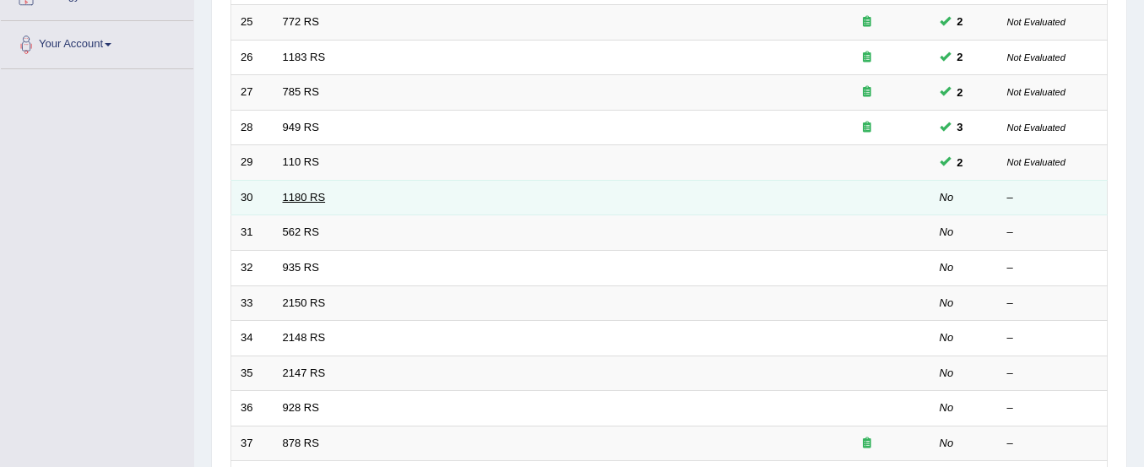
click at [321, 194] on link "1180 RS" at bounding box center [304, 197] width 43 height 13
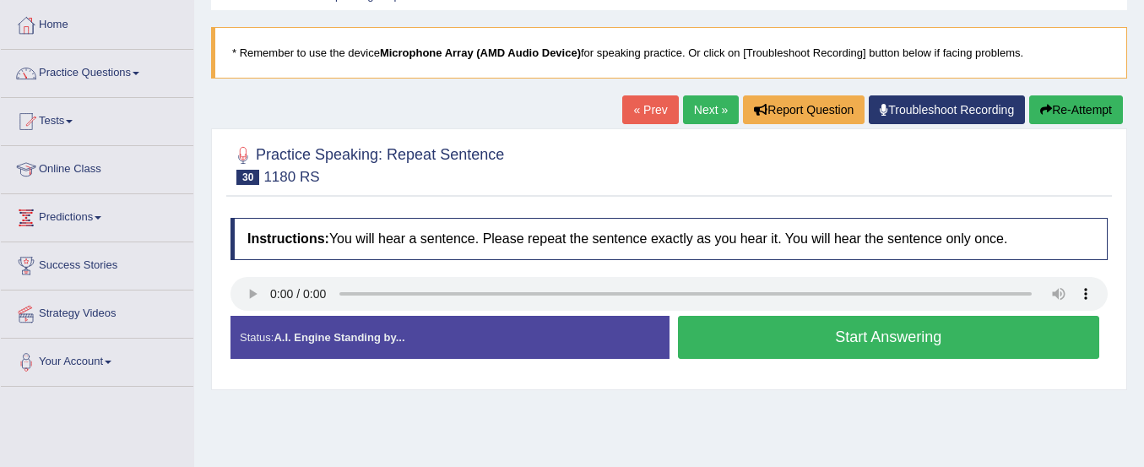
click at [764, 345] on button "Start Answering" at bounding box center [889, 337] width 422 height 43
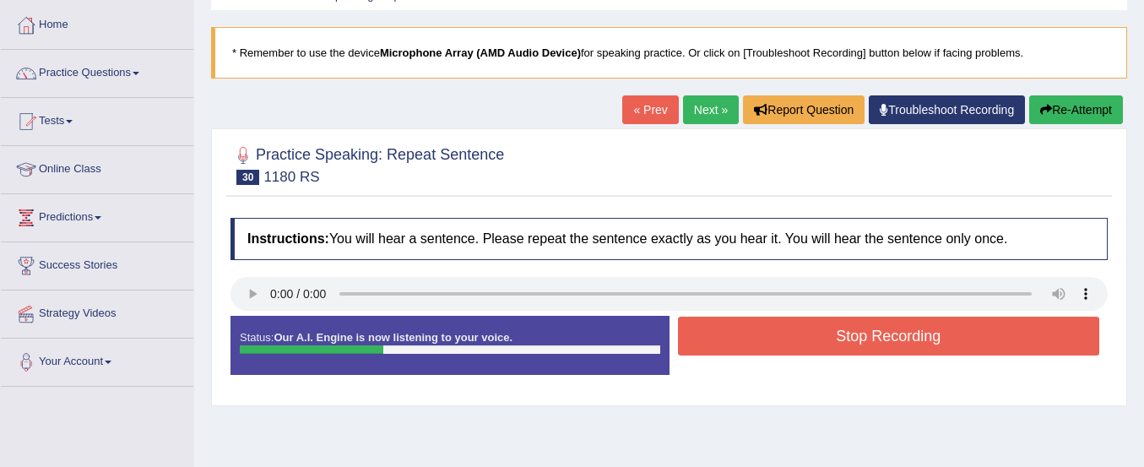
click at [764, 345] on button "Stop Recording" at bounding box center [889, 336] width 422 height 39
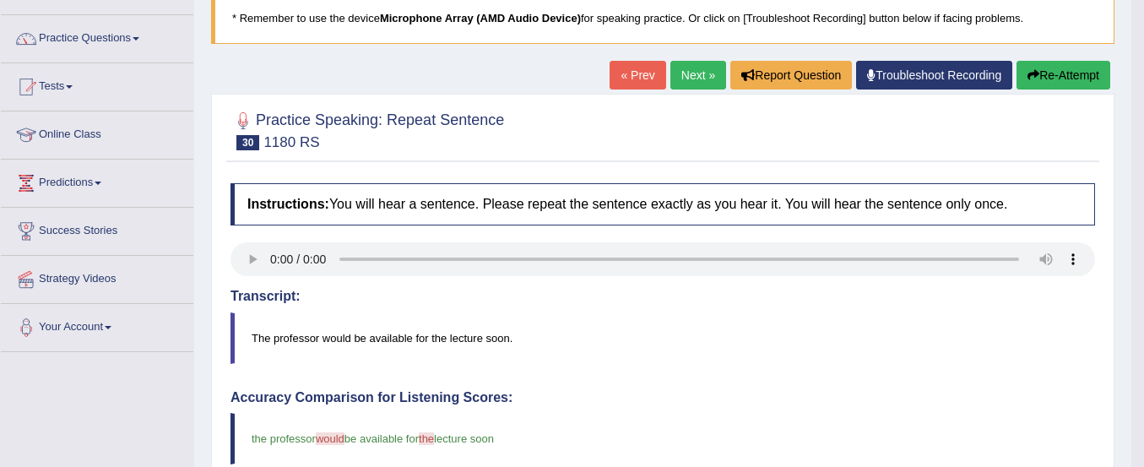
scroll to position [116, 0]
click at [1042, 77] on button "Re-Attempt" at bounding box center [1064, 76] width 94 height 29
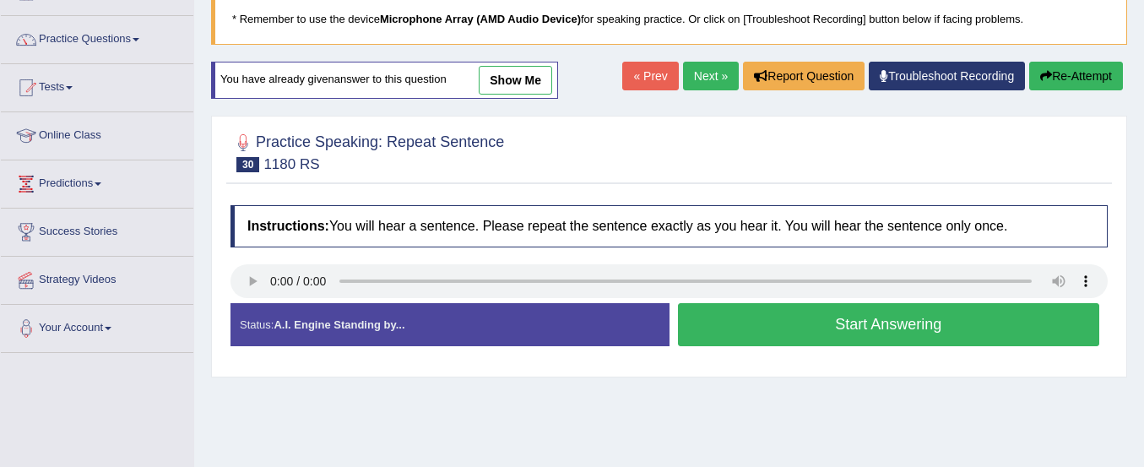
scroll to position [116, 0]
